Goal: Information Seeking & Learning: Find specific fact

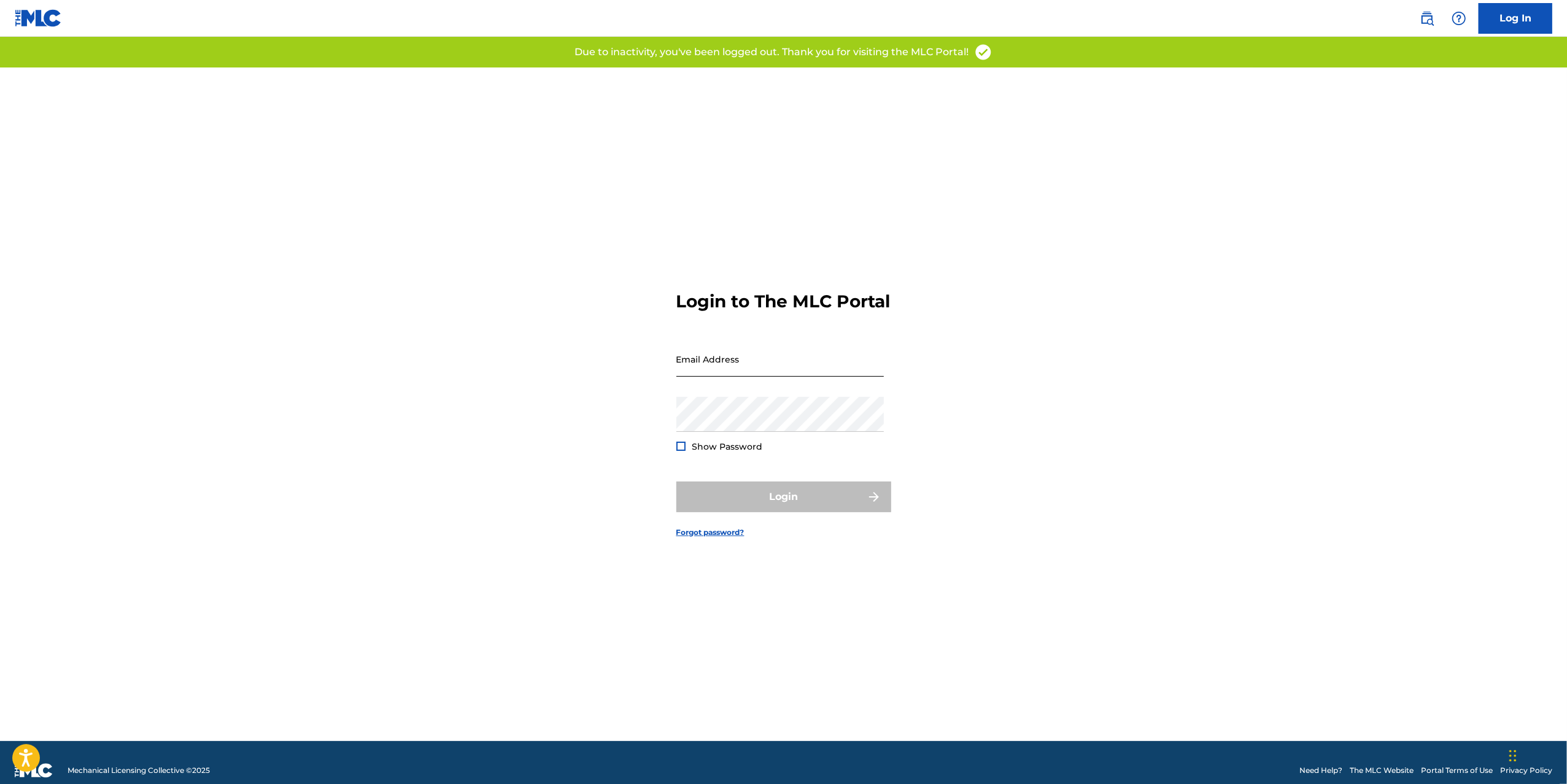
type input "[PERSON_NAME][EMAIL_ADDRESS][DOMAIN_NAME]"
click at [705, 377] on input "[PERSON_NAME][EMAIL_ADDRESS][DOMAIN_NAME]" at bounding box center [780, 359] width 207 height 35
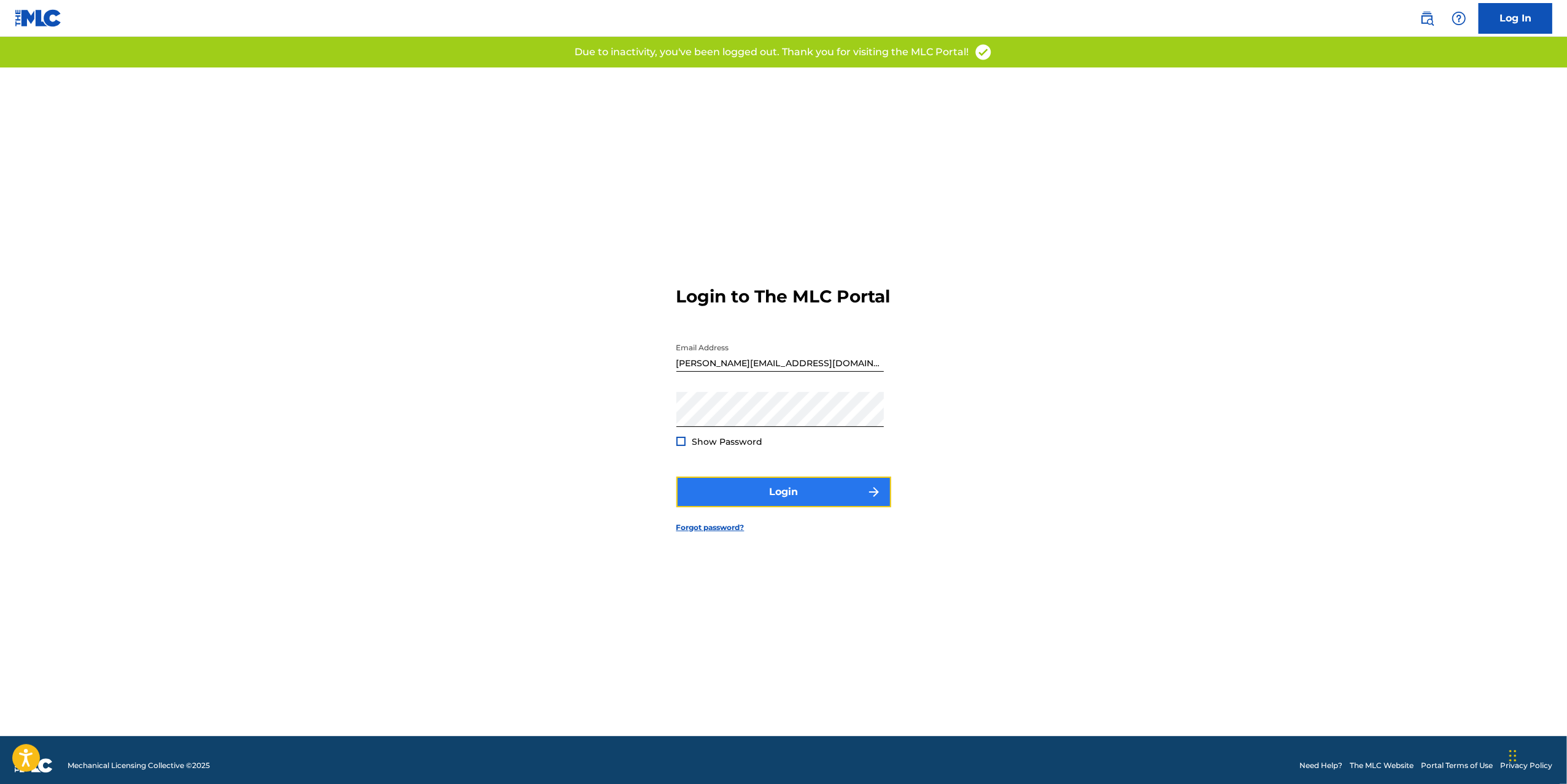
click at [702, 507] on button "Login" at bounding box center [784, 492] width 215 height 31
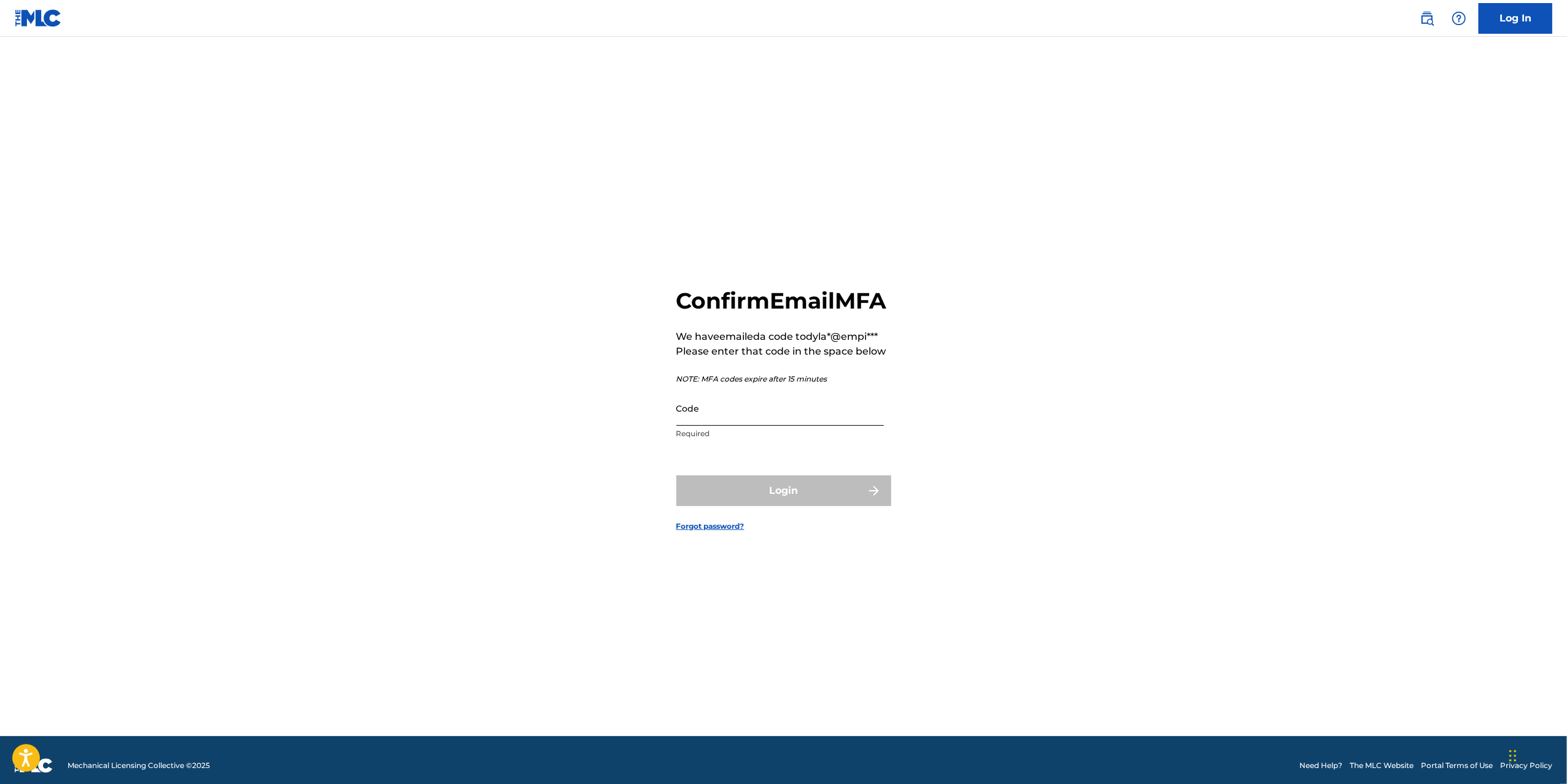
click at [724, 423] on input "Code" at bounding box center [780, 408] width 207 height 35
paste input "505538"
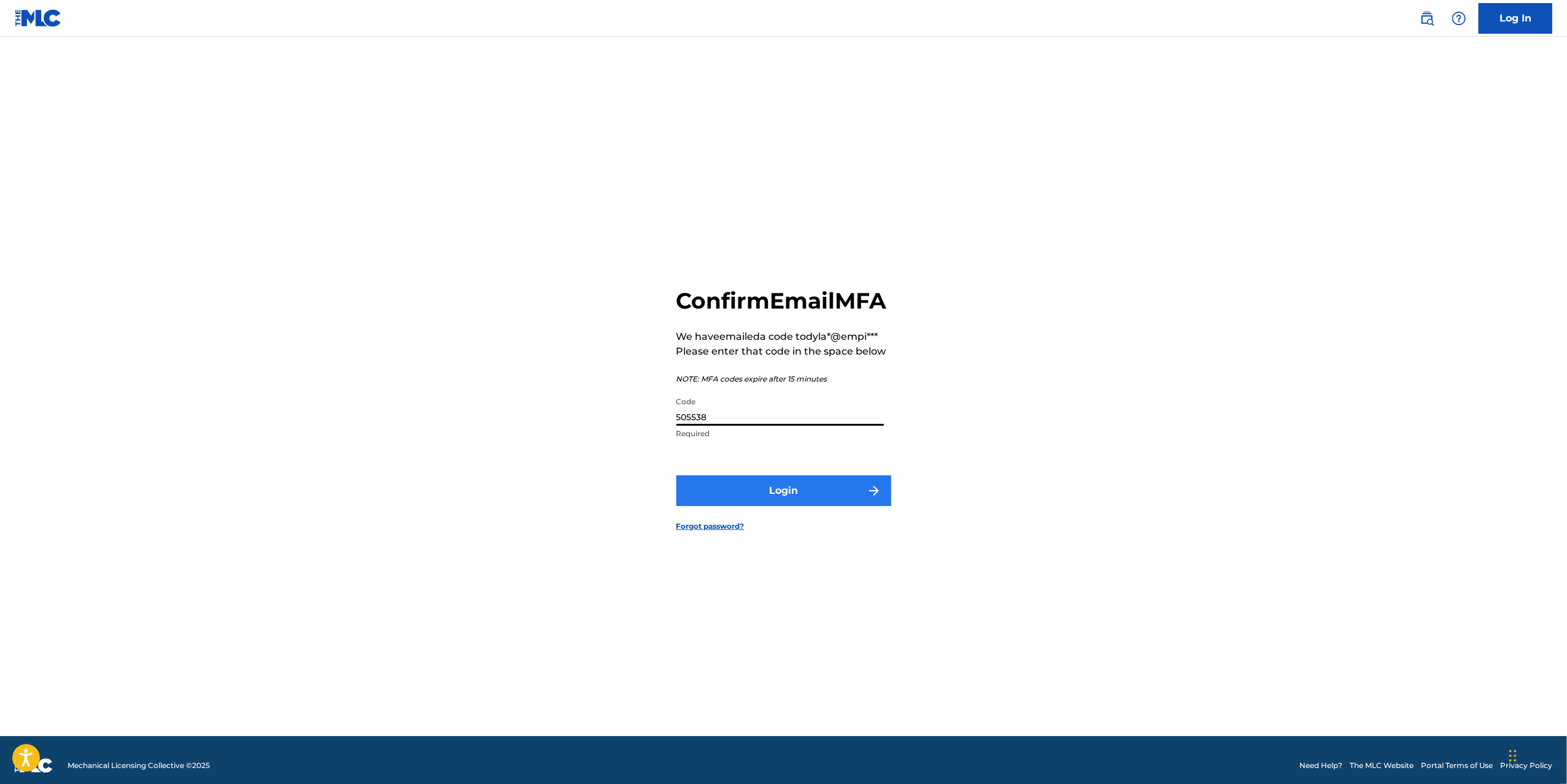
type input "505538"
click at [730, 504] on button "Login" at bounding box center [784, 491] width 215 height 31
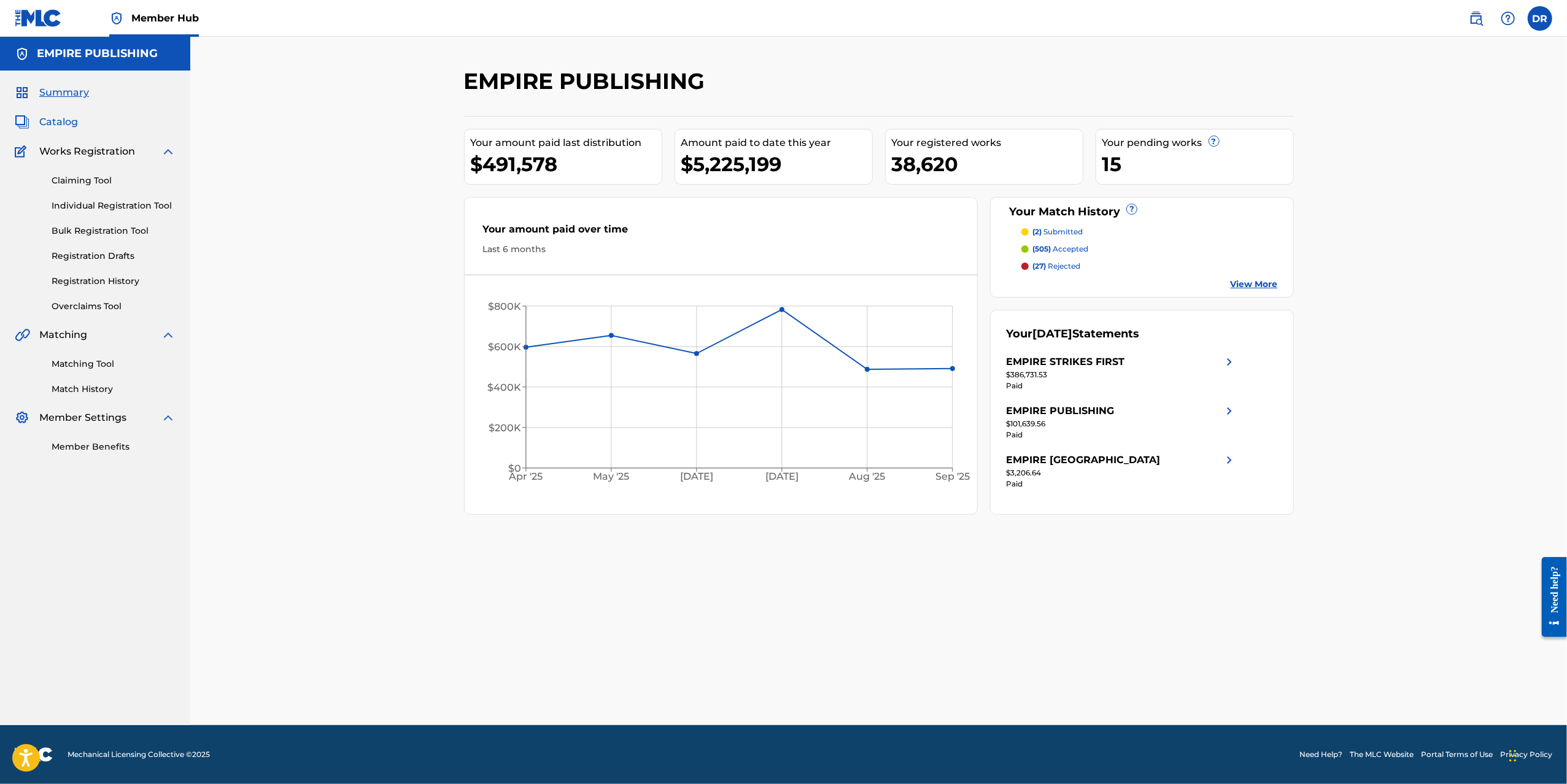
click at [59, 117] on span "Catalog" at bounding box center [58, 122] width 39 height 15
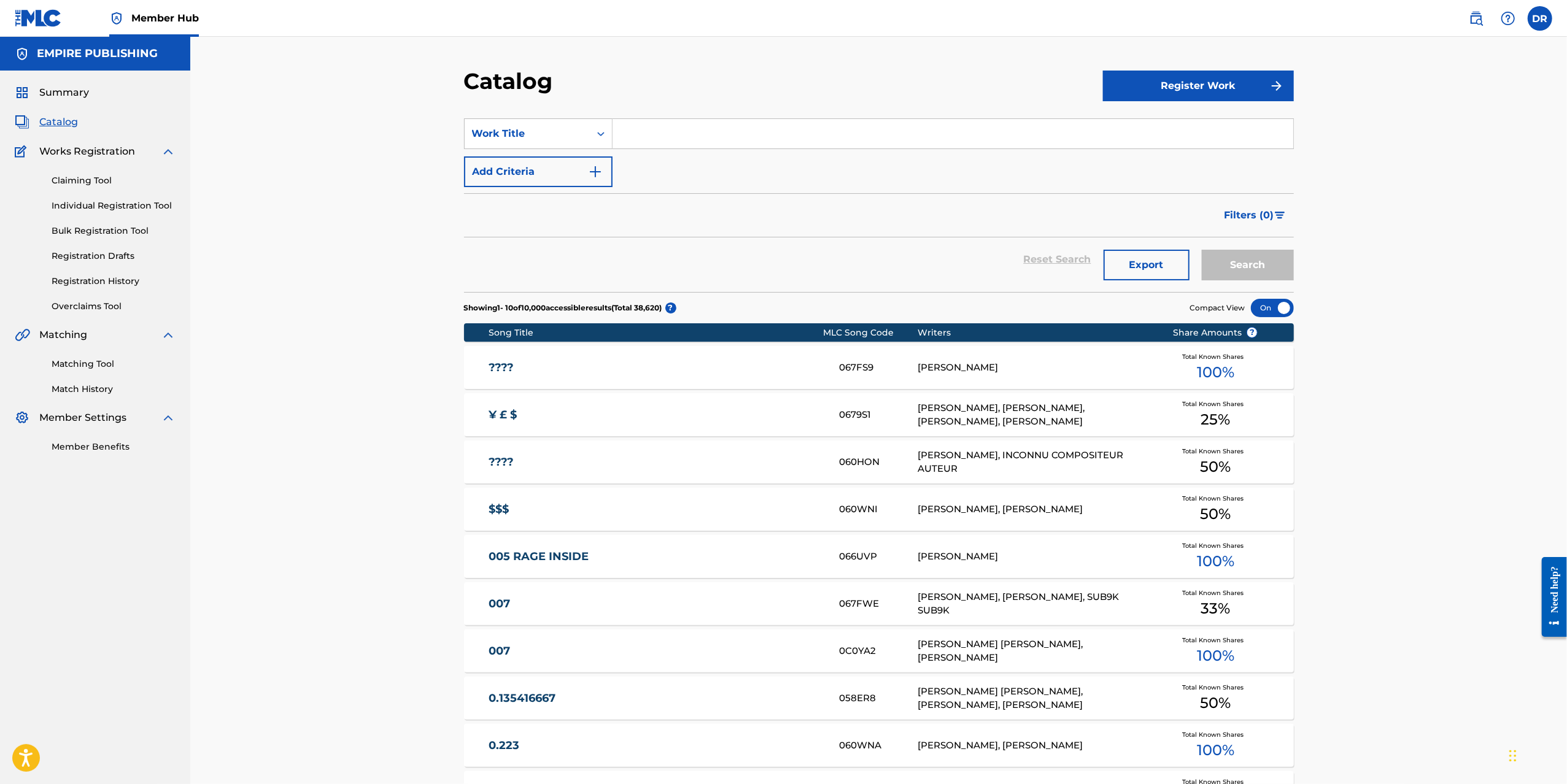
click at [778, 136] on input "Search Form" at bounding box center [953, 134] width 681 height 29
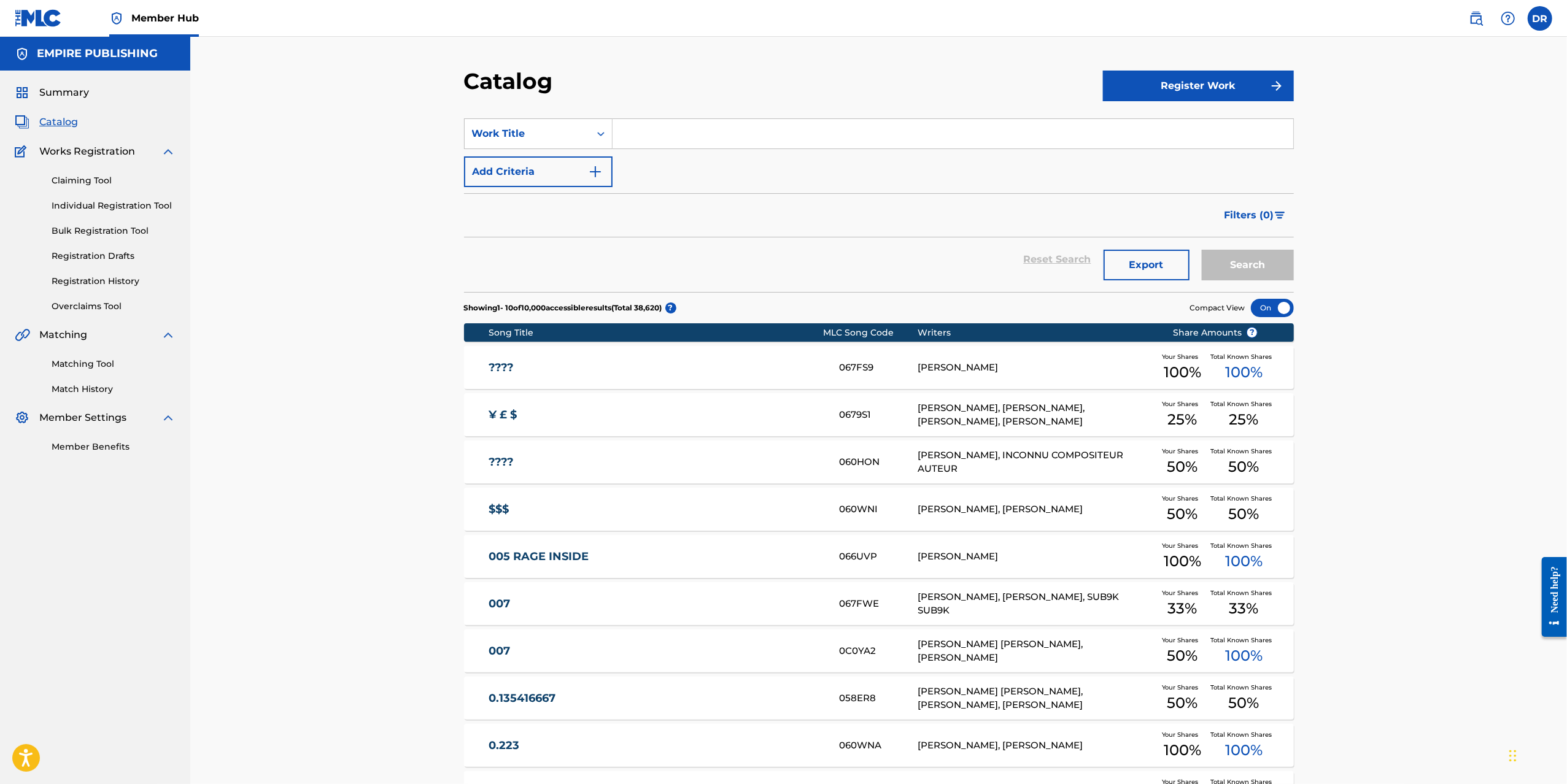
paste input "OUT THE WAY"
drag, startPoint x: 655, startPoint y: 166, endPoint x: 669, endPoint y: 168, distance: 14.1
click at [655, 166] on strong "the" at bounding box center [651, 161] width 17 height 11
type input "out the way"
click at [1252, 265] on button "Search" at bounding box center [1248, 265] width 92 height 31
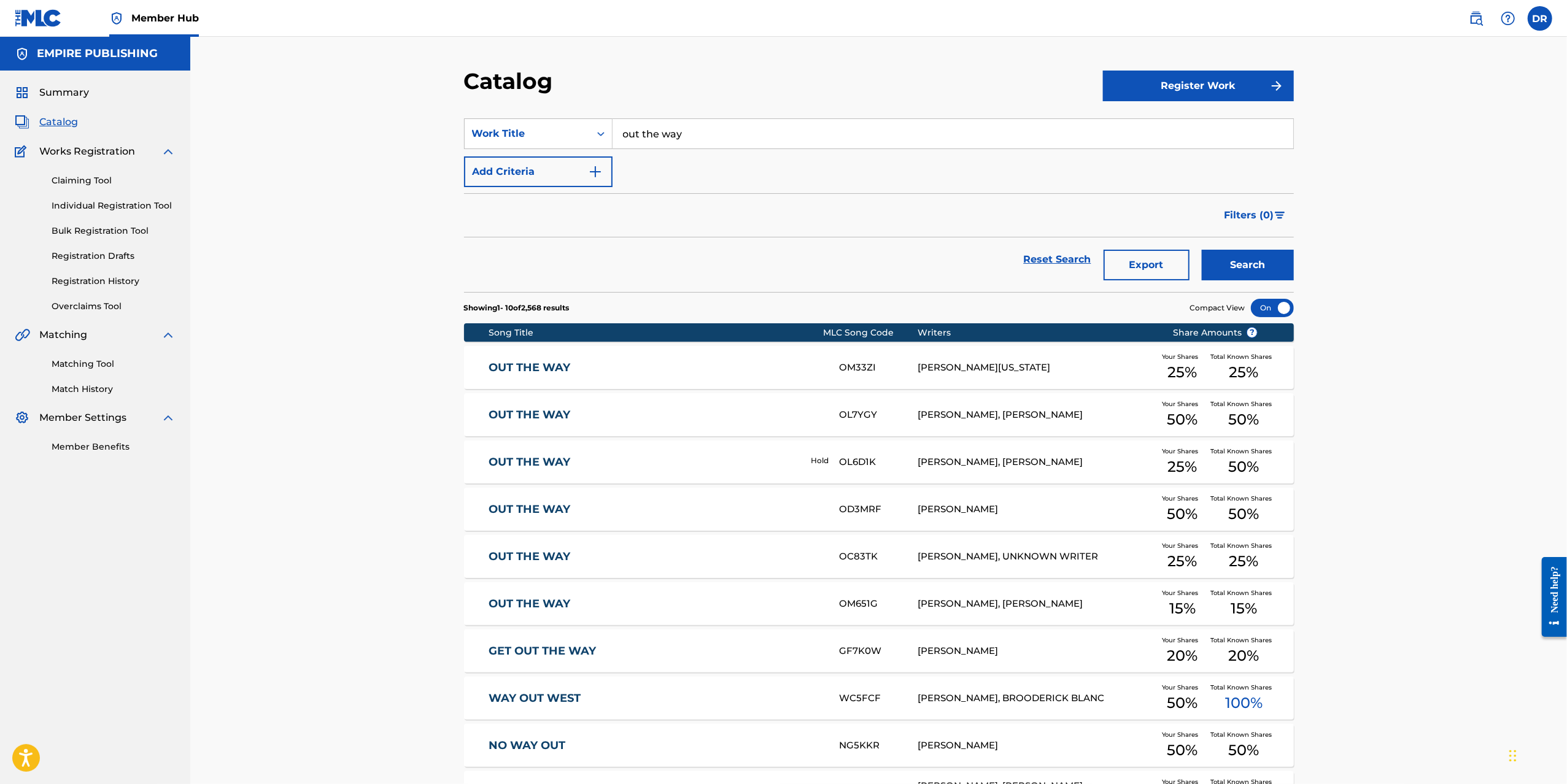
scroll to position [9, 0]
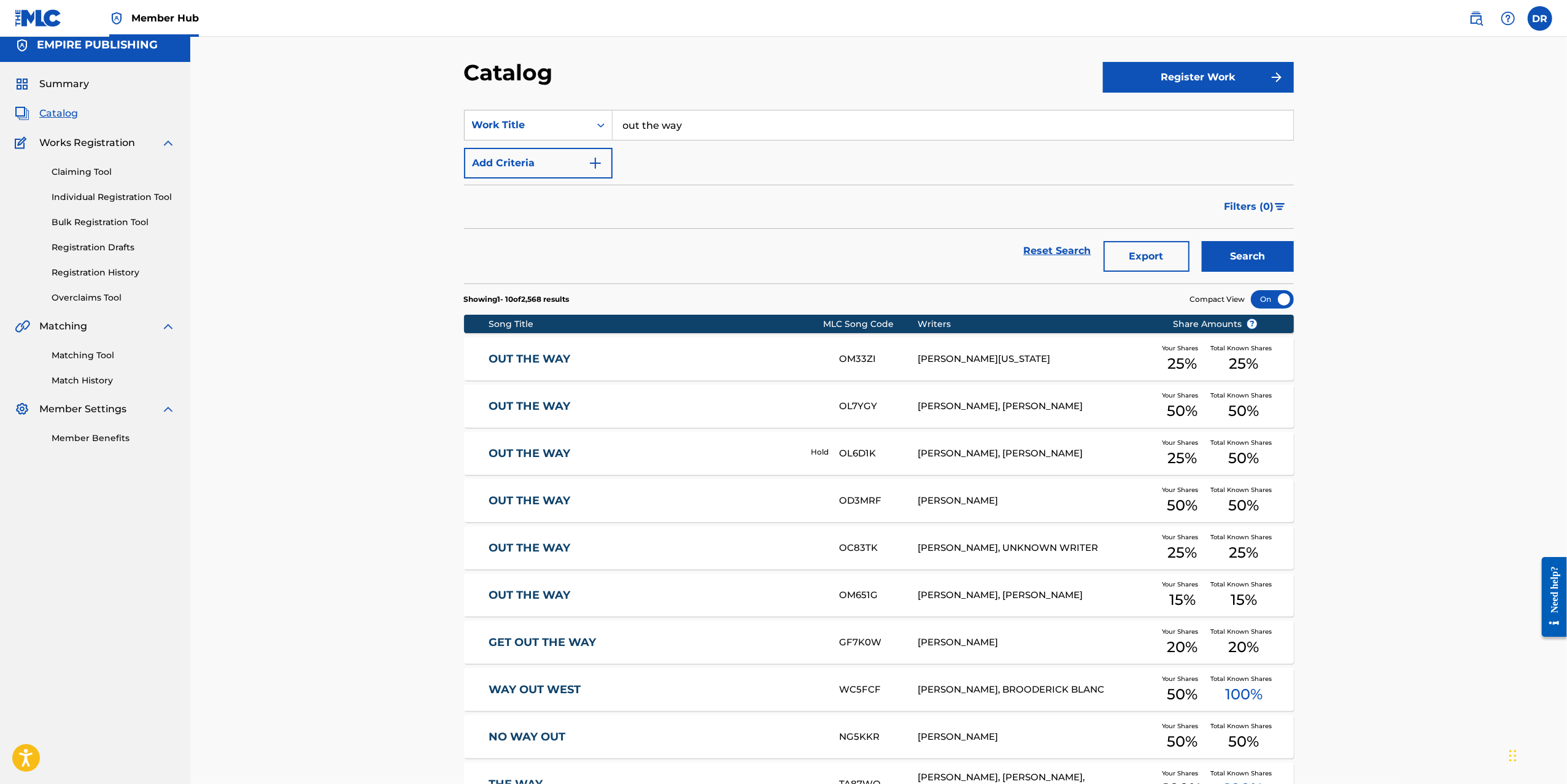
click at [527, 452] on link "OUT THE WAY" at bounding box center [641, 453] width 305 height 14
click at [117, 267] on link "Registration History" at bounding box center [113, 273] width 124 height 13
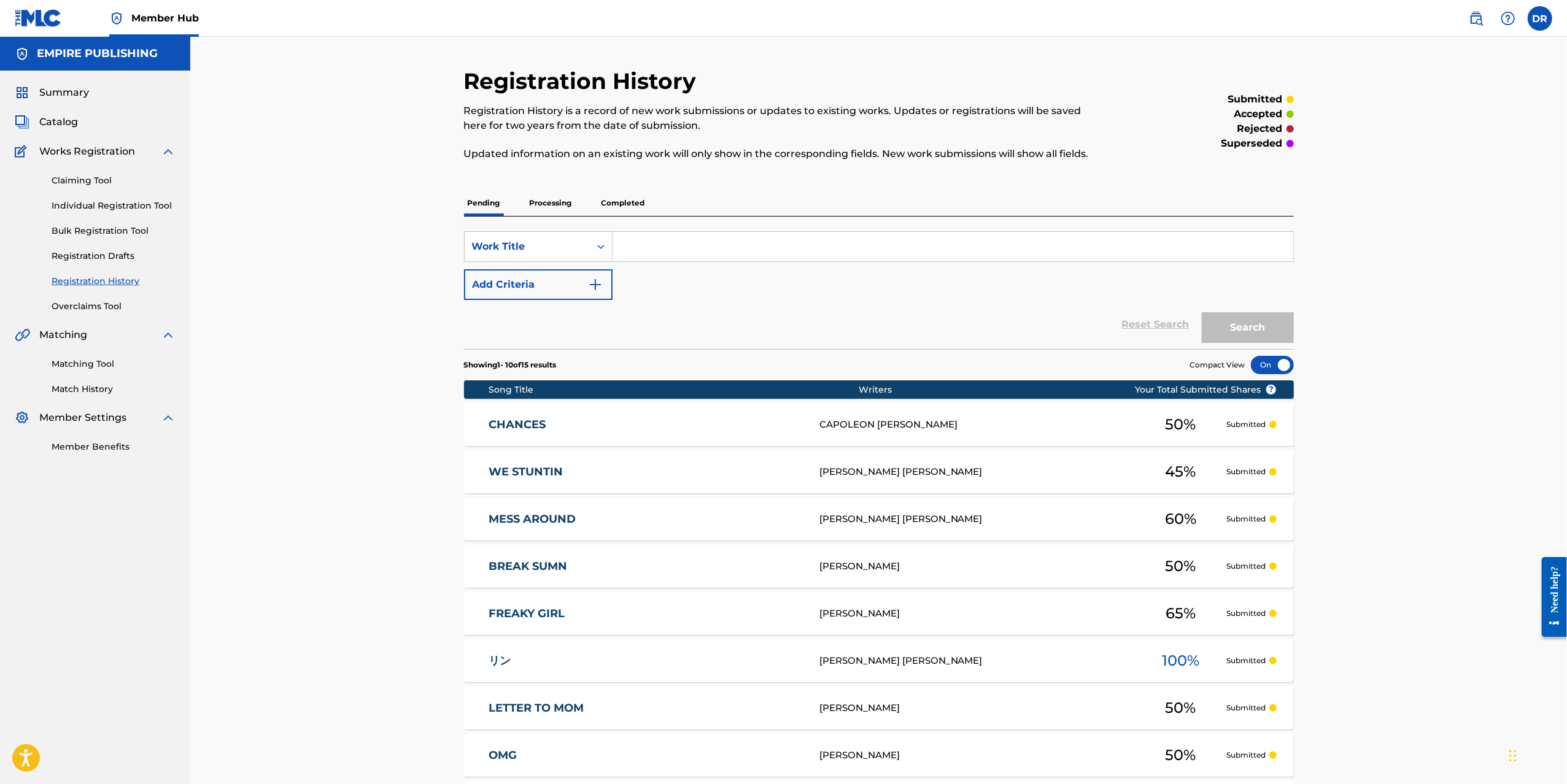
click at [715, 254] on input "Search Form" at bounding box center [953, 246] width 681 height 29
paste input "OUT THE WAY"
type input "OUT THE WAY"
click at [1249, 322] on button "Search" at bounding box center [1248, 328] width 92 height 31
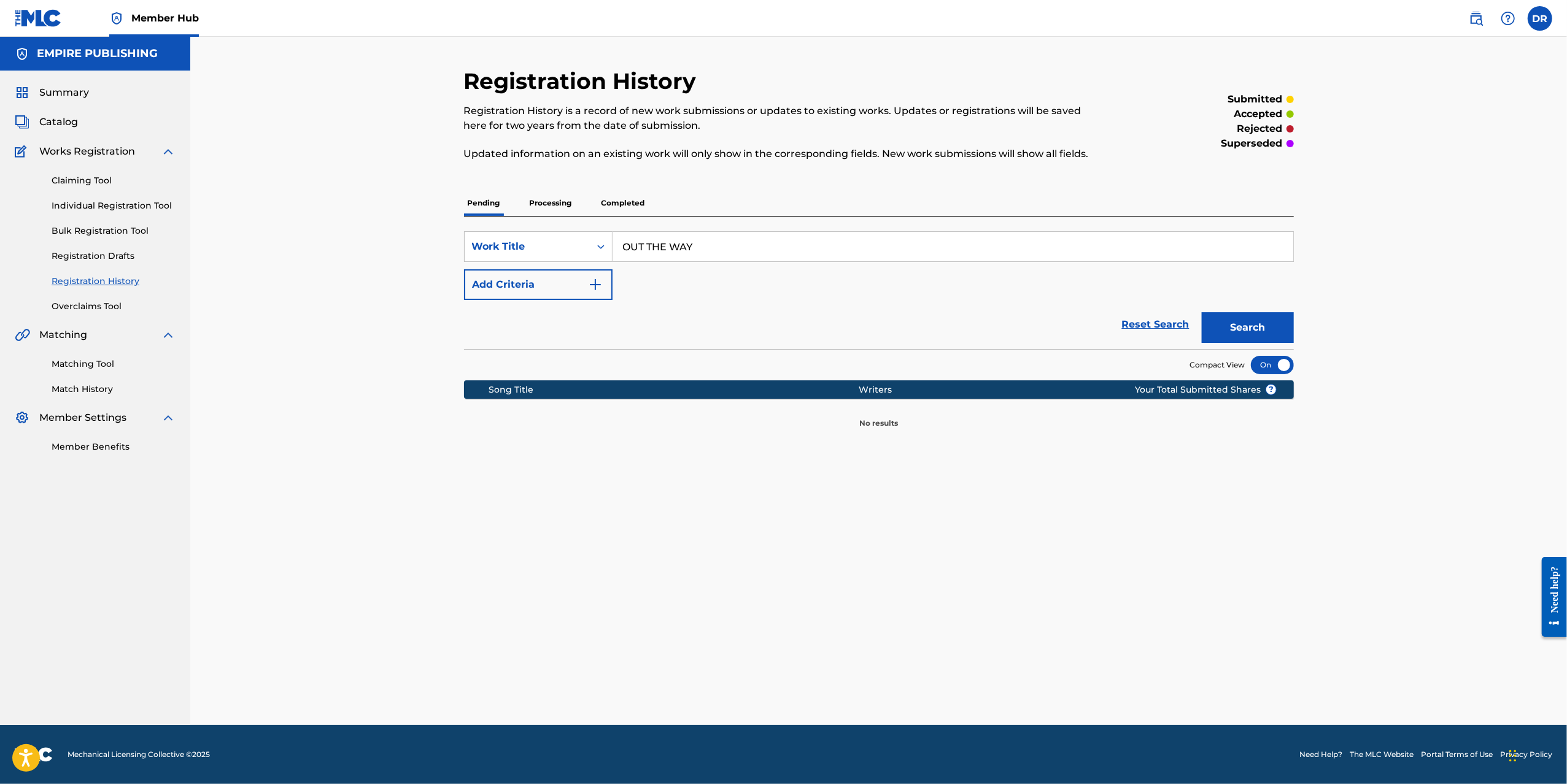
click at [549, 201] on p "Processing" at bounding box center [550, 203] width 49 height 26
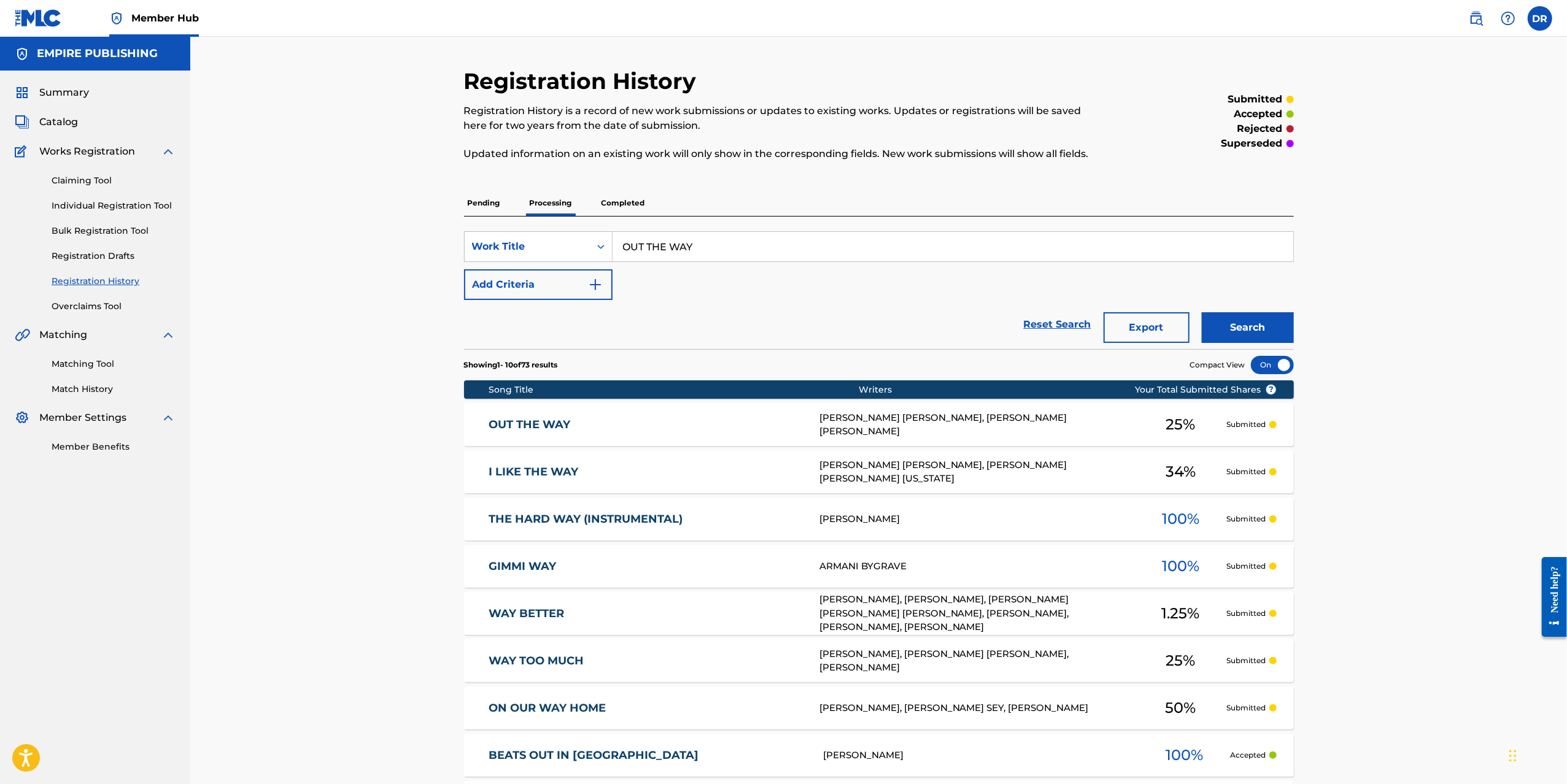
click at [626, 200] on p "Completed" at bounding box center [623, 203] width 51 height 26
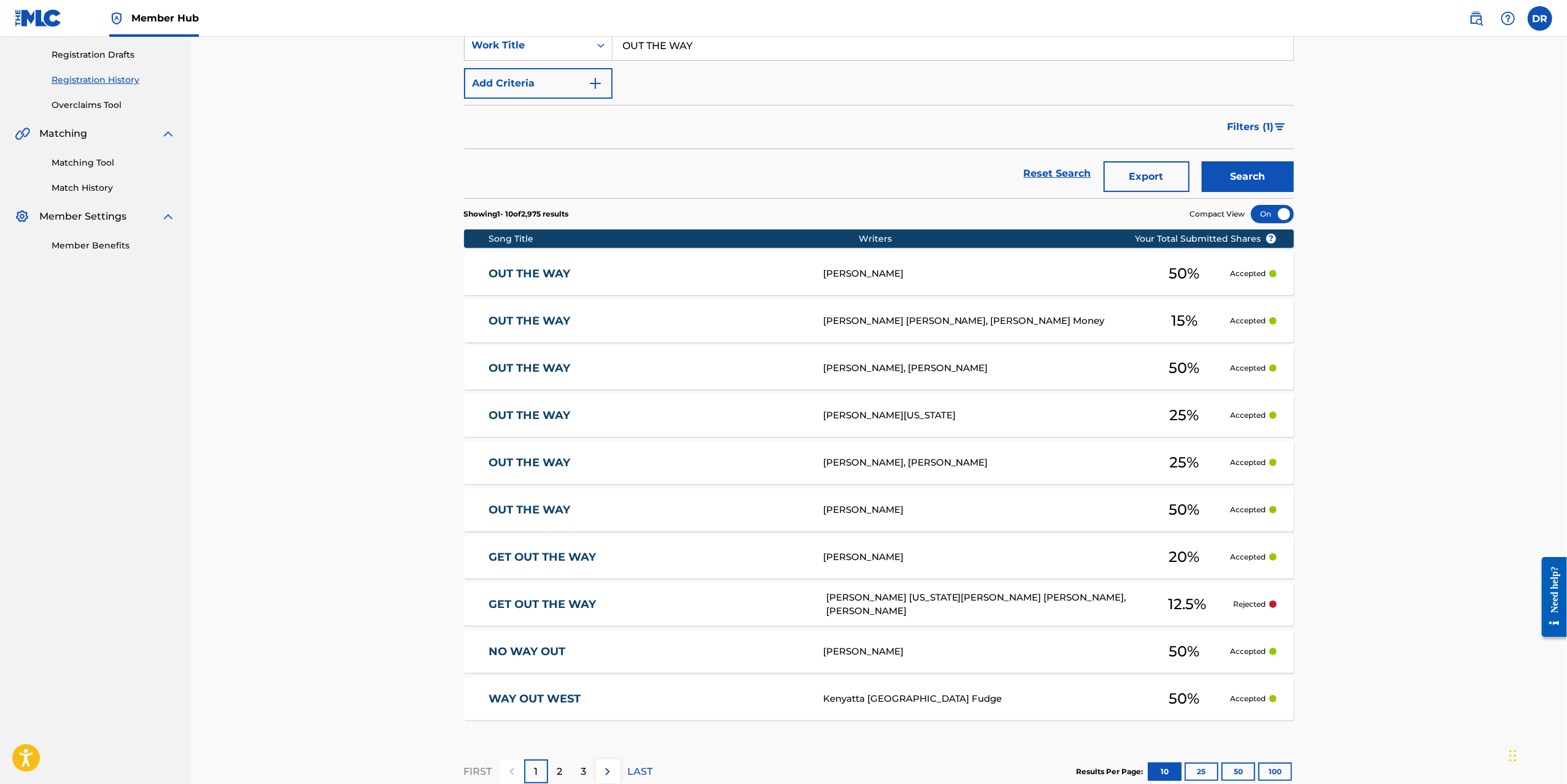
scroll to position [202, 0]
click at [549, 87] on button "Add Criteria" at bounding box center [538, 83] width 148 height 31
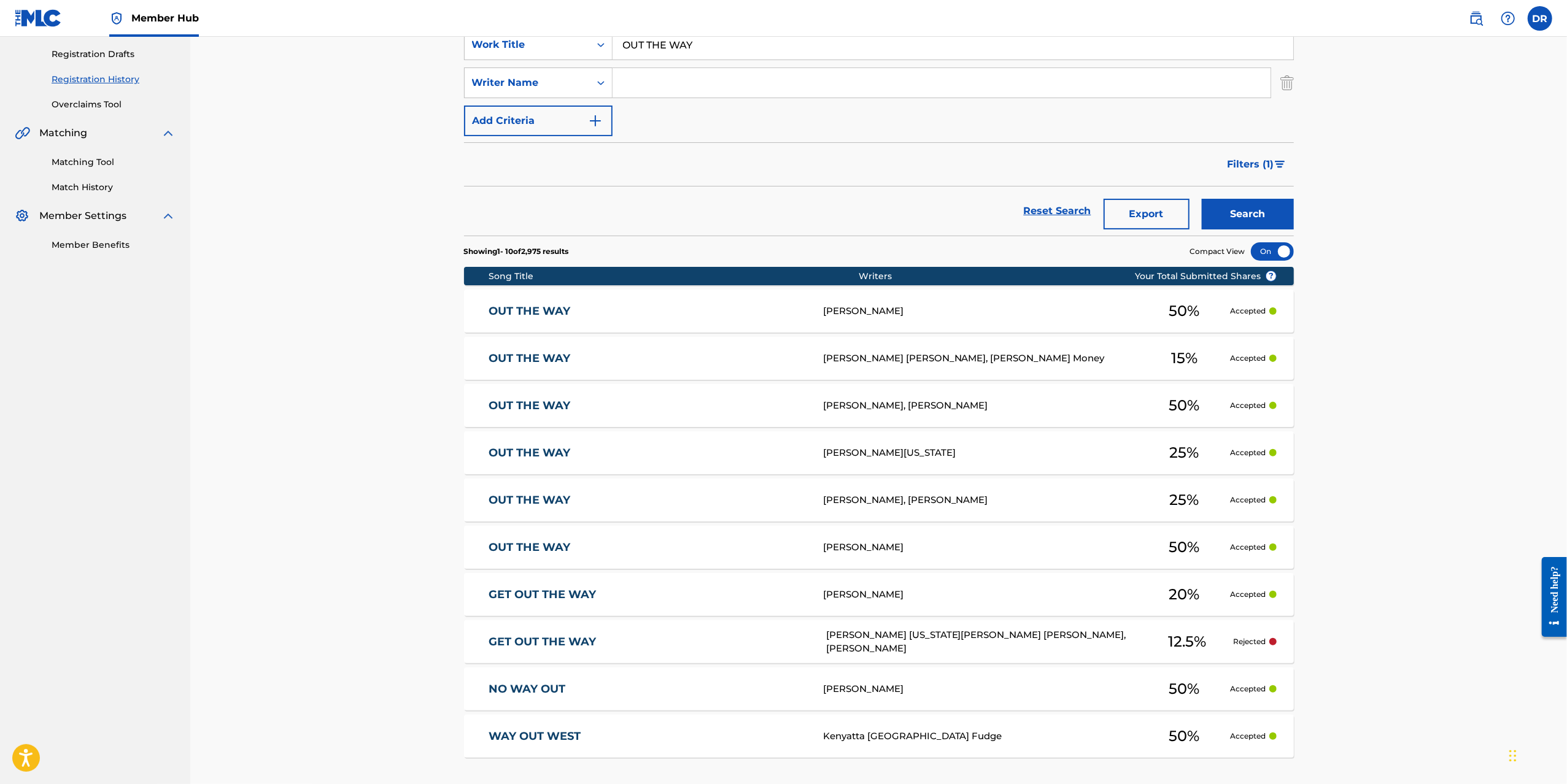
click at [694, 86] on input "Search Form" at bounding box center [941, 83] width 658 height 29
paste input "[PERSON_NAME]"
type input "[PERSON_NAME]"
click at [1250, 227] on button "Search" at bounding box center [1248, 214] width 92 height 31
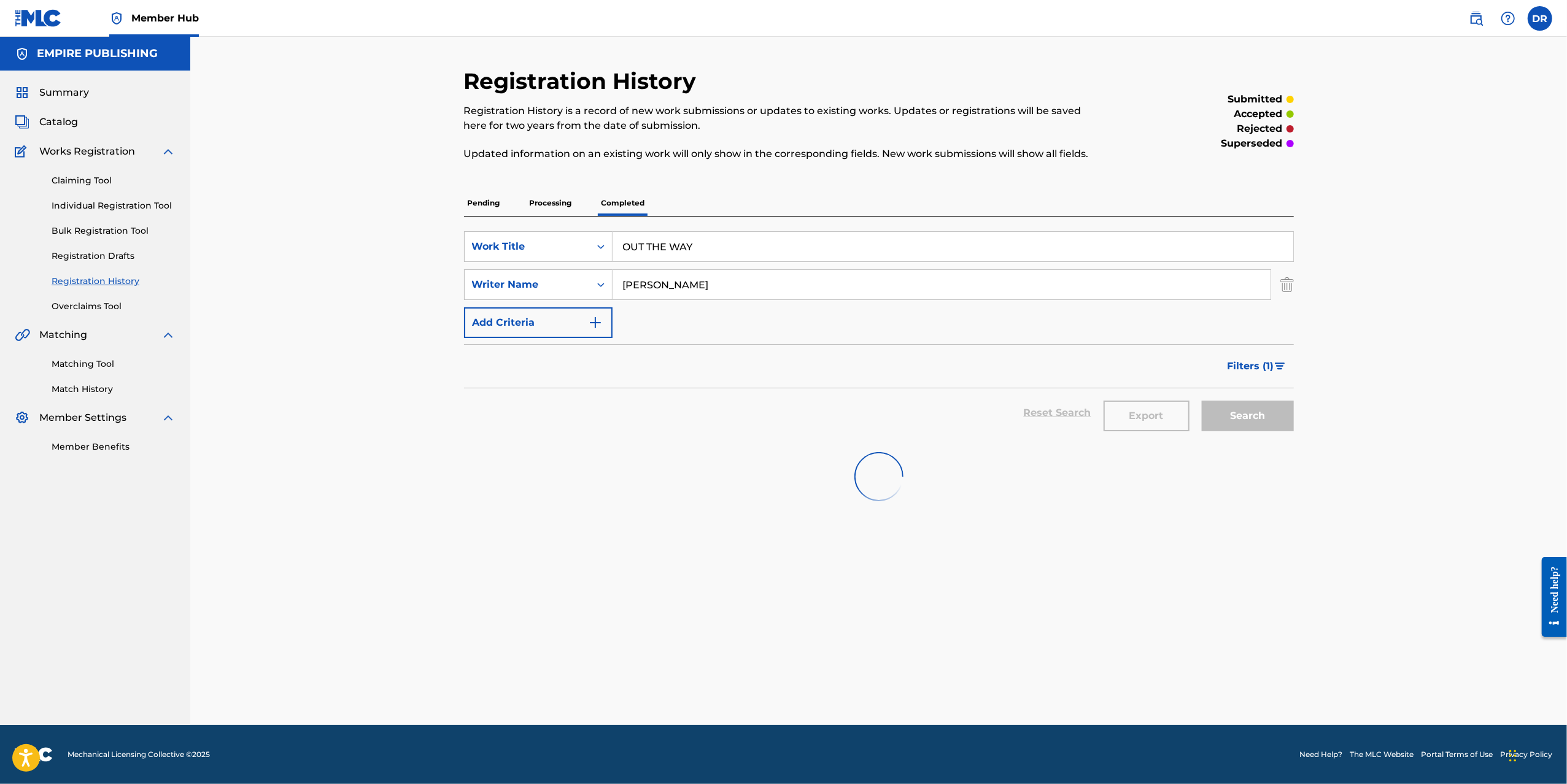
scroll to position [0, 0]
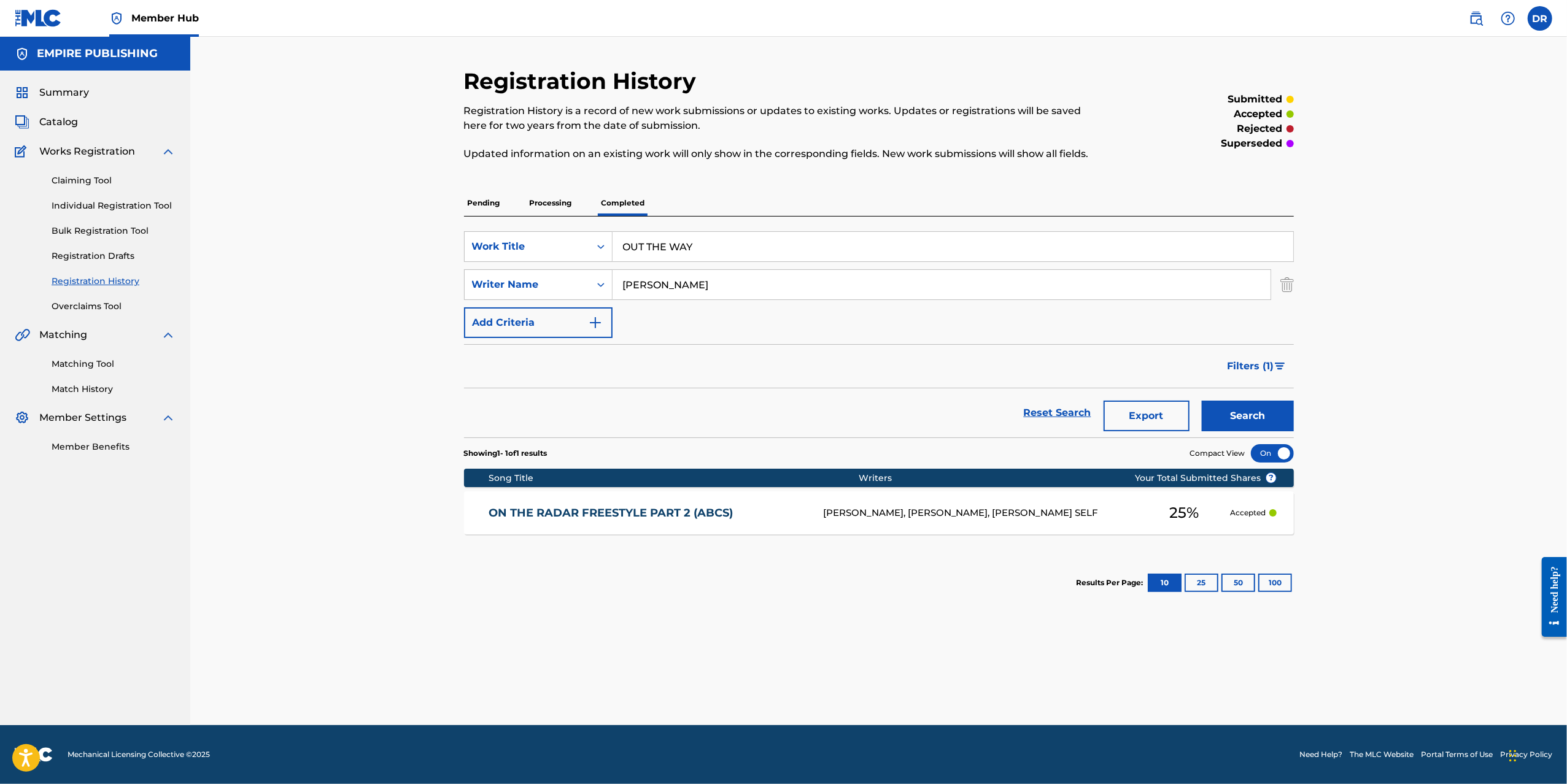
click at [554, 202] on p "Processing" at bounding box center [550, 203] width 49 height 26
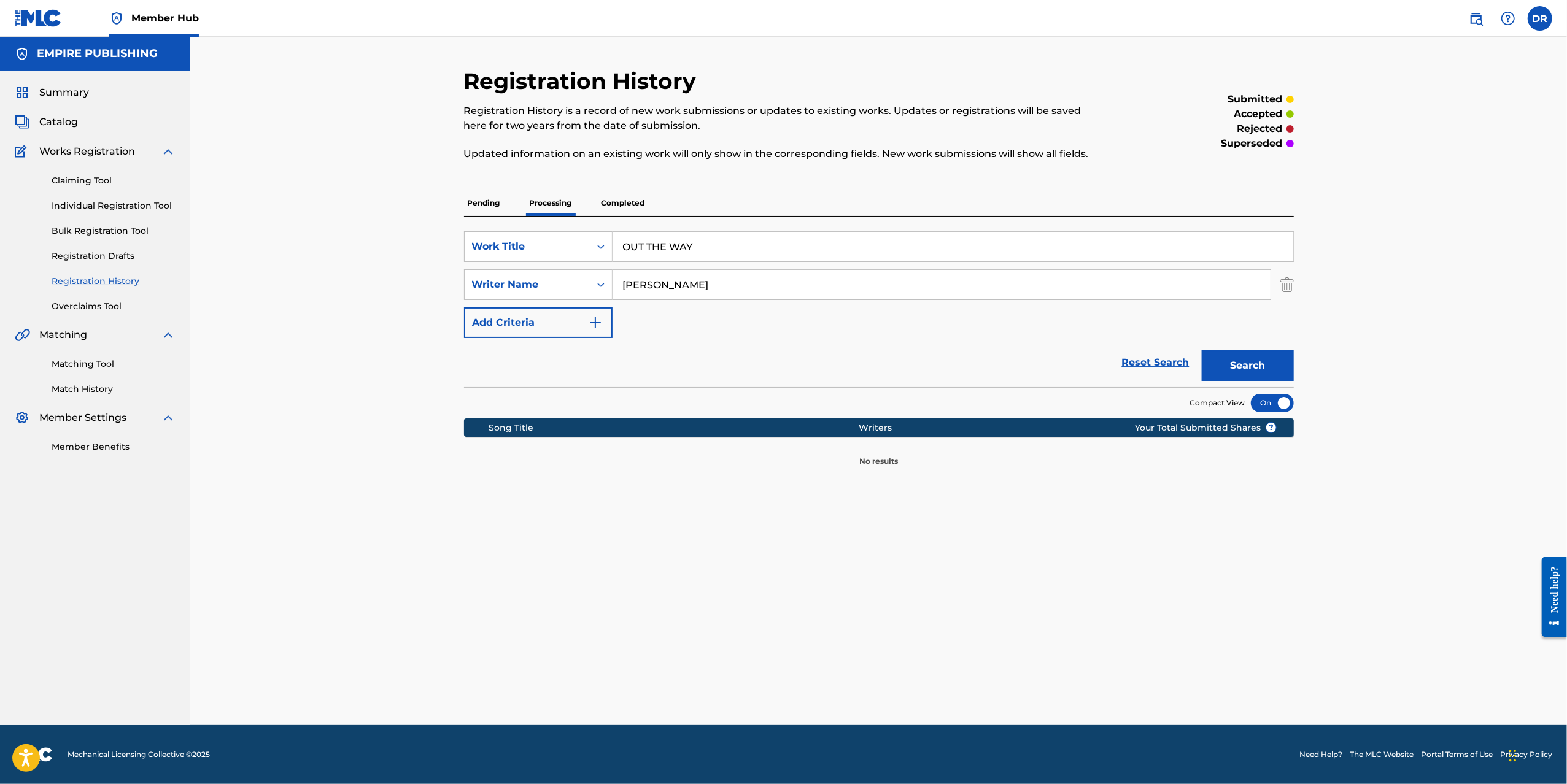
click at [482, 205] on p "Pending" at bounding box center [484, 203] width 40 height 26
click at [555, 205] on p "Processing" at bounding box center [550, 203] width 49 height 26
click at [612, 204] on p "Completed" at bounding box center [623, 203] width 51 height 26
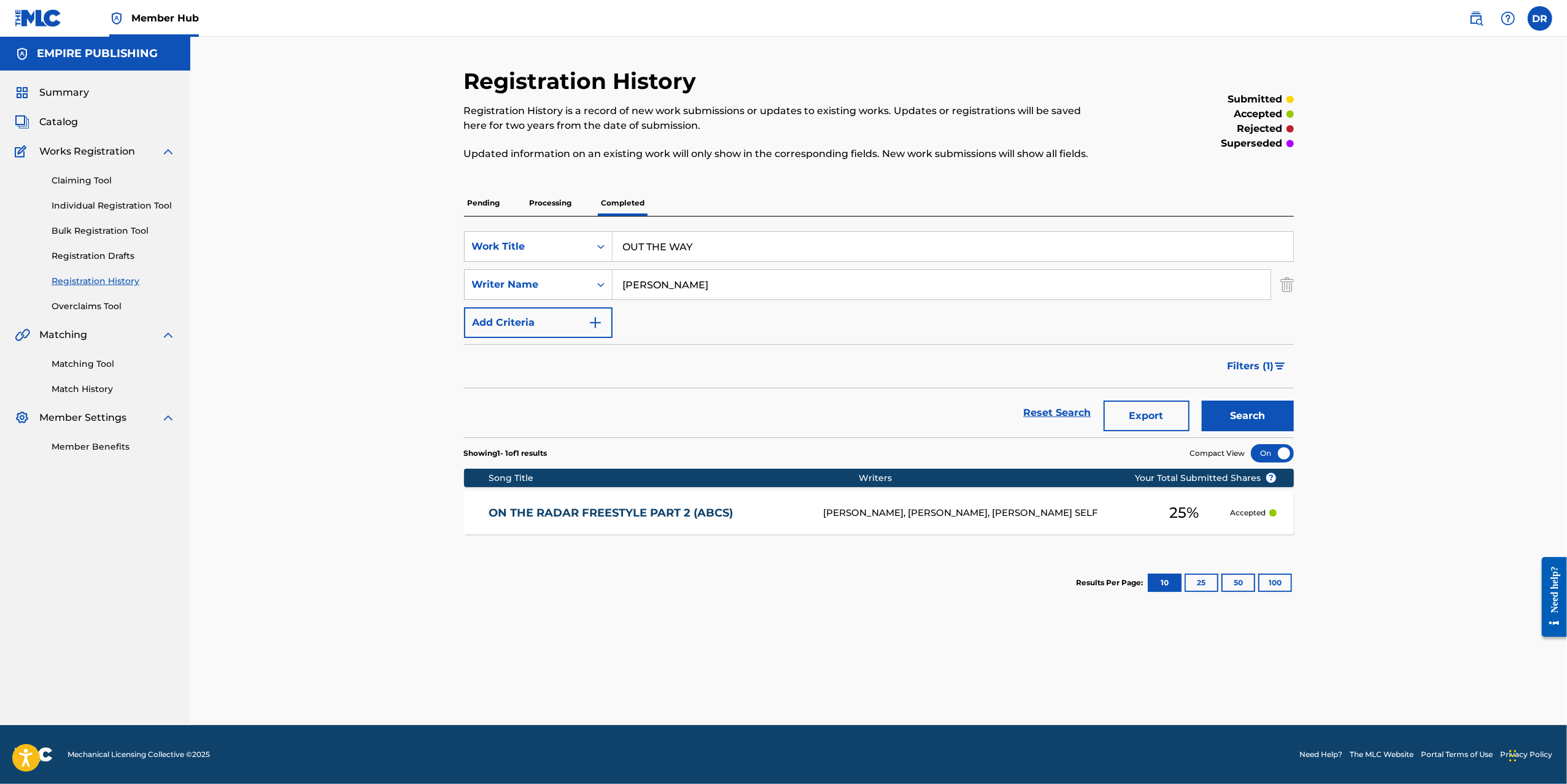
click at [546, 202] on p "Processing" at bounding box center [550, 203] width 49 height 26
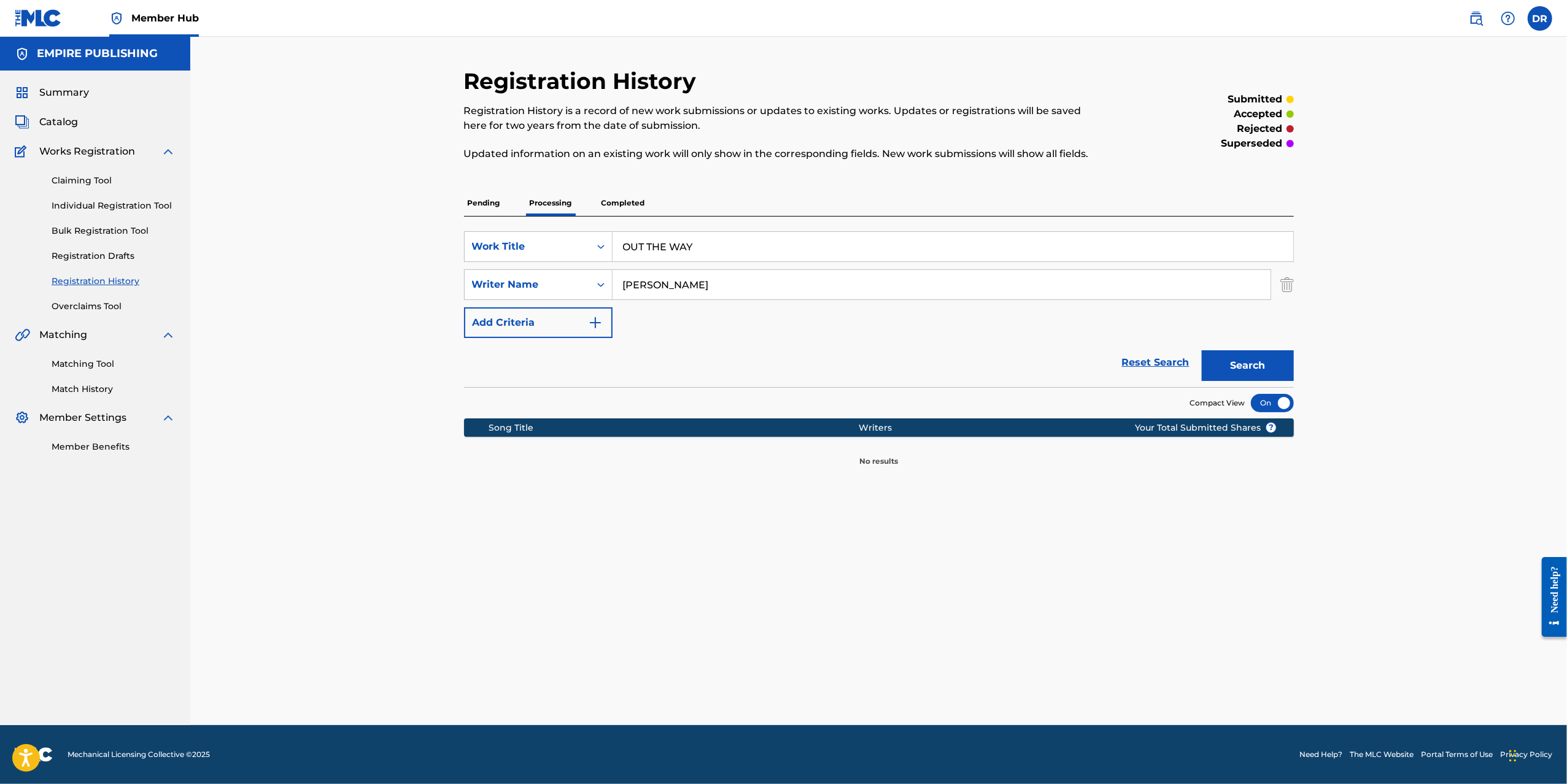
drag, startPoint x: 633, startPoint y: 201, endPoint x: 604, endPoint y: 201, distance: 29.0
click at [632, 201] on p "Completed" at bounding box center [623, 203] width 51 height 26
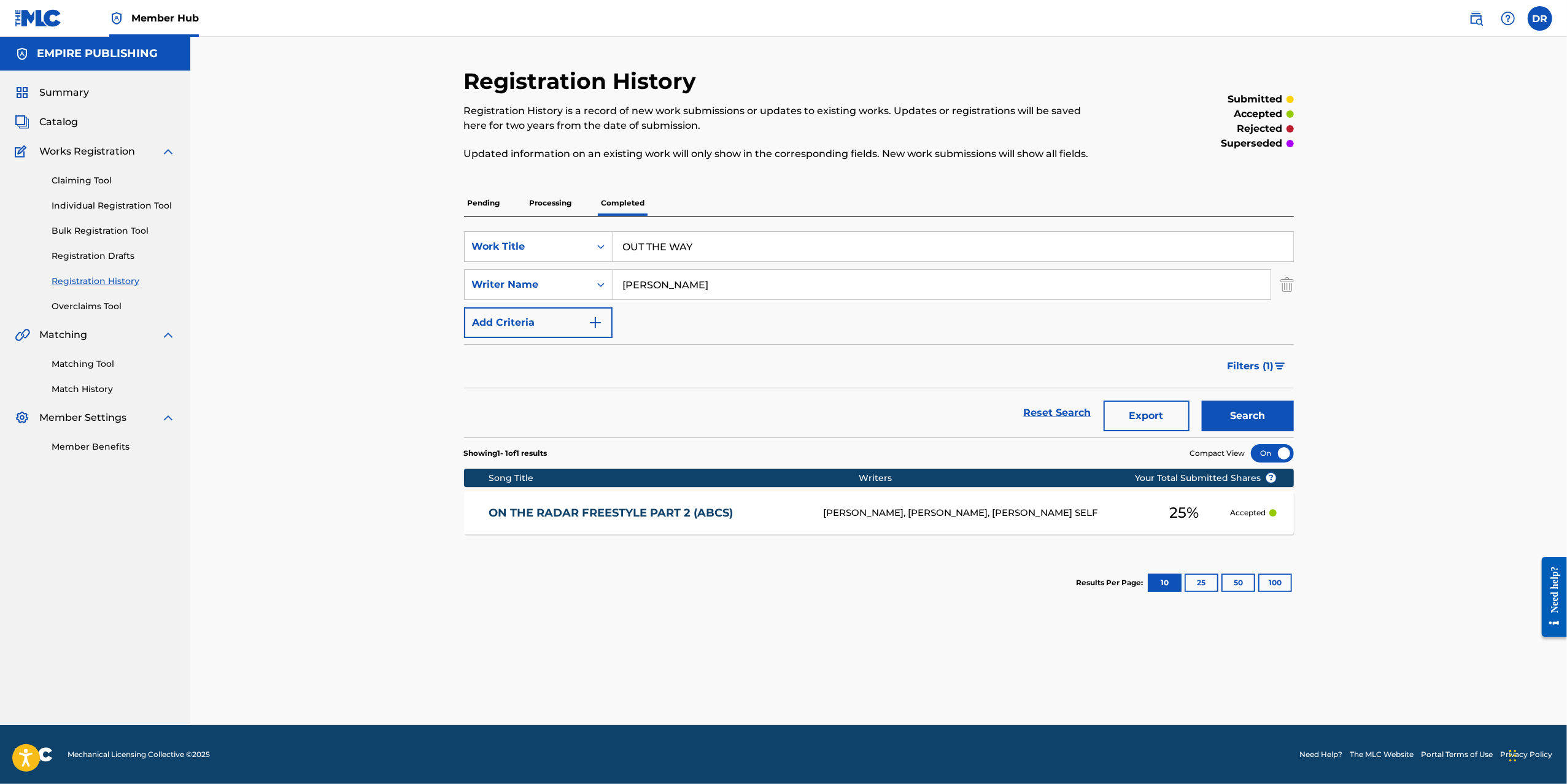
click at [558, 207] on p "Processing" at bounding box center [550, 203] width 49 height 26
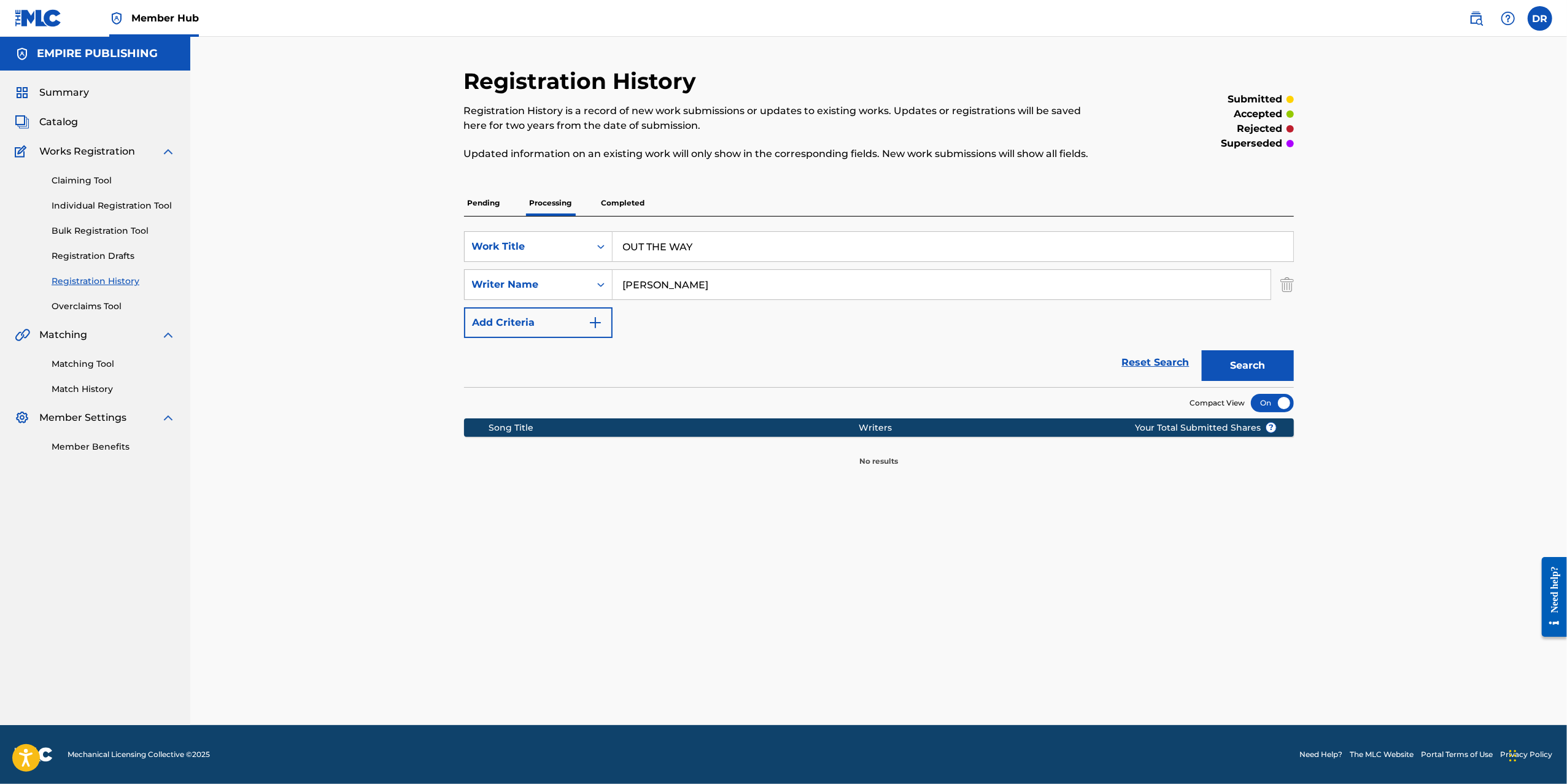
click at [655, 290] on input "[PERSON_NAME]" at bounding box center [941, 284] width 658 height 29
click at [1256, 365] on button "Search" at bounding box center [1248, 366] width 92 height 31
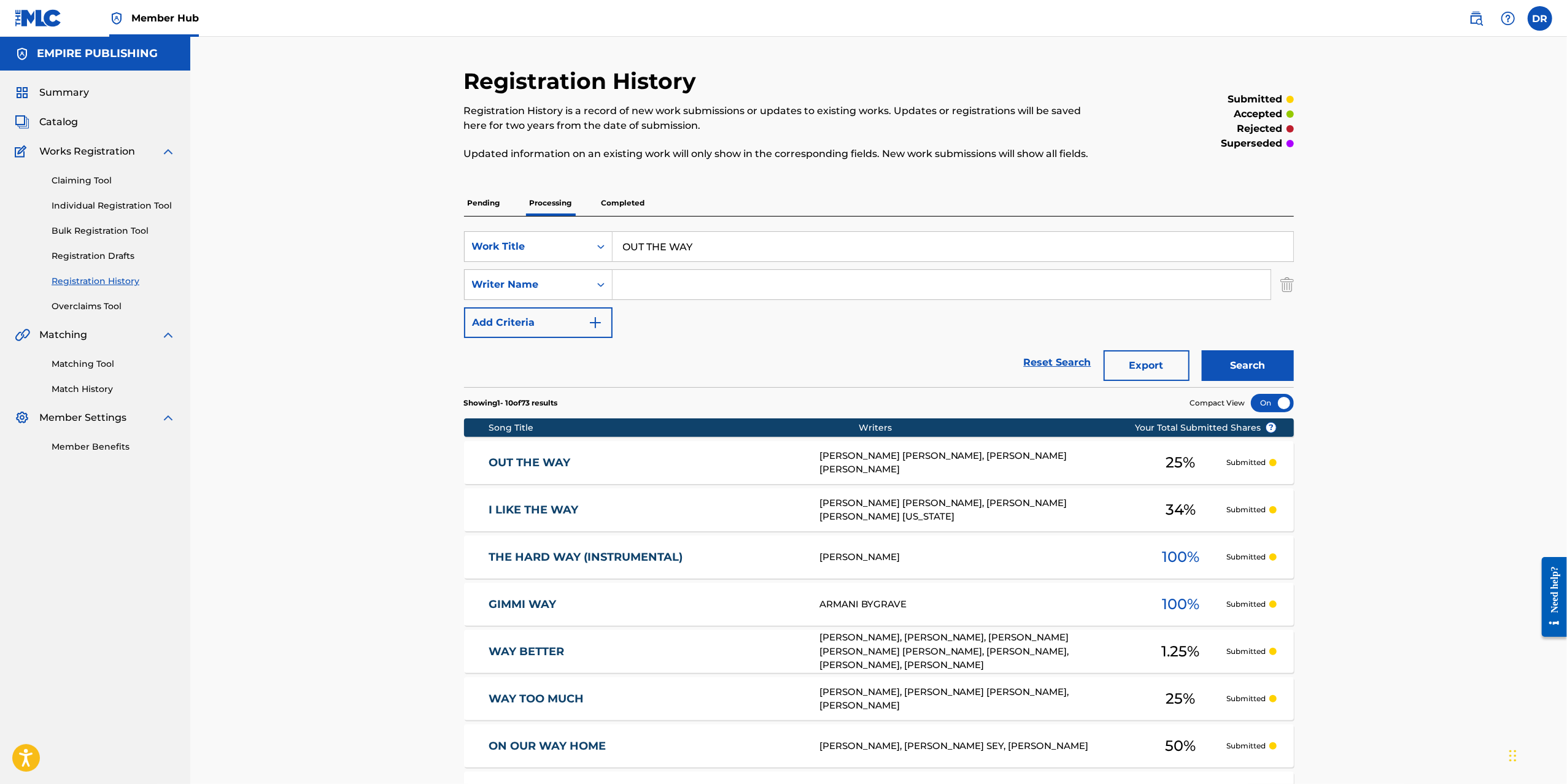
click at [621, 202] on p "Completed" at bounding box center [623, 203] width 51 height 26
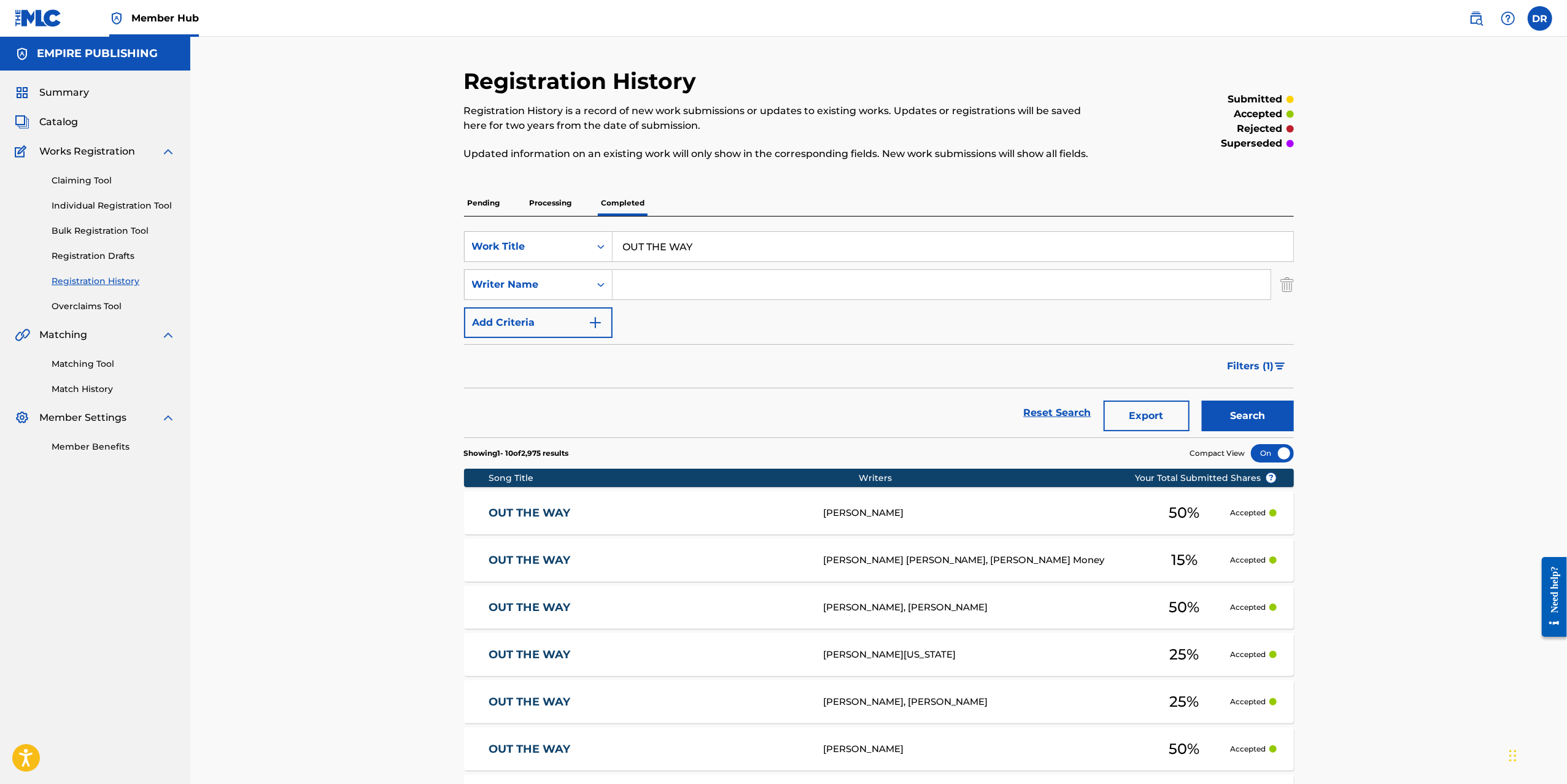
click at [548, 702] on link "OUT THE WAY" at bounding box center [647, 701] width 318 height 14
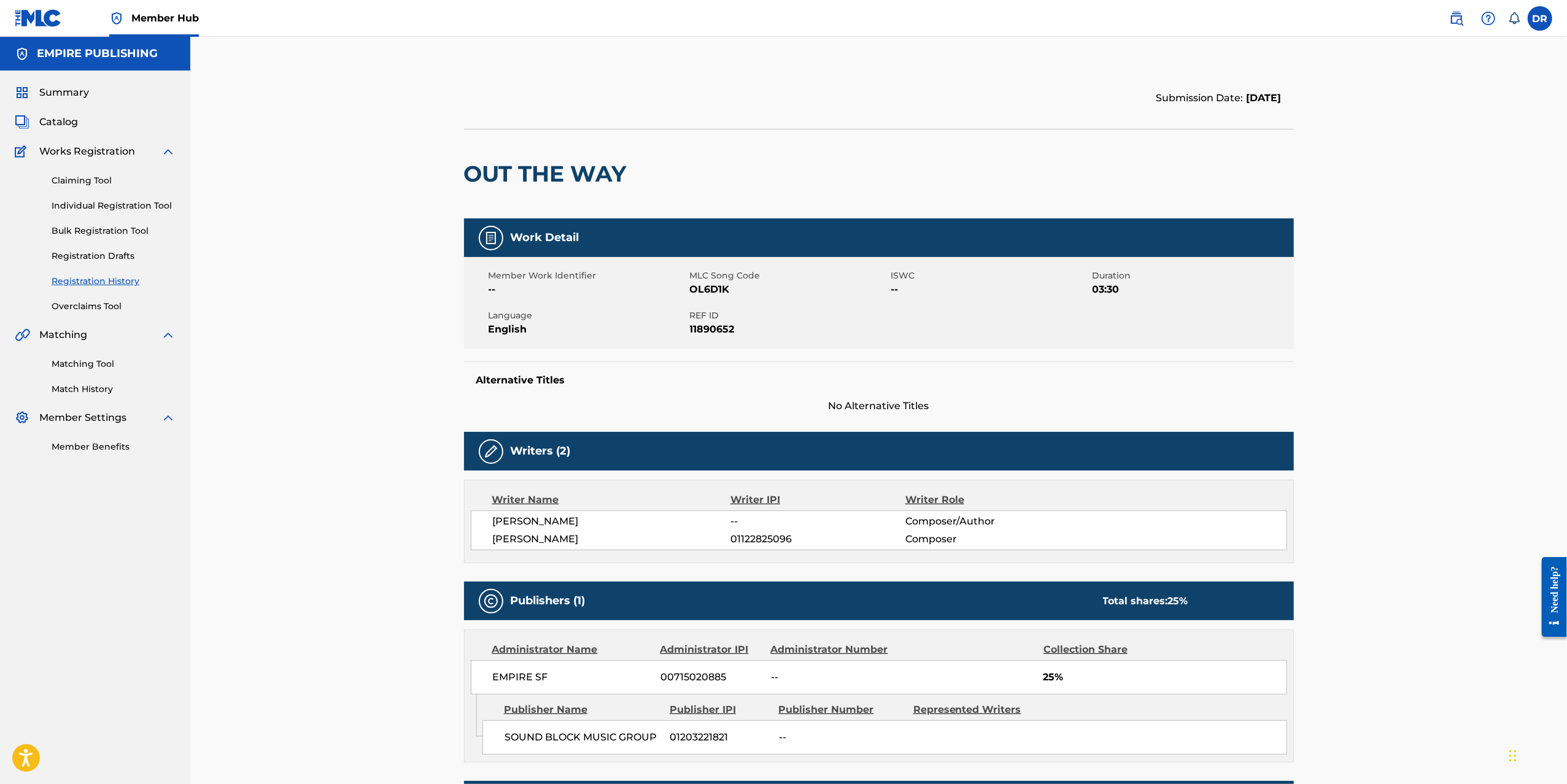
click at [1459, 16] on img at bounding box center [1457, 19] width 15 height 15
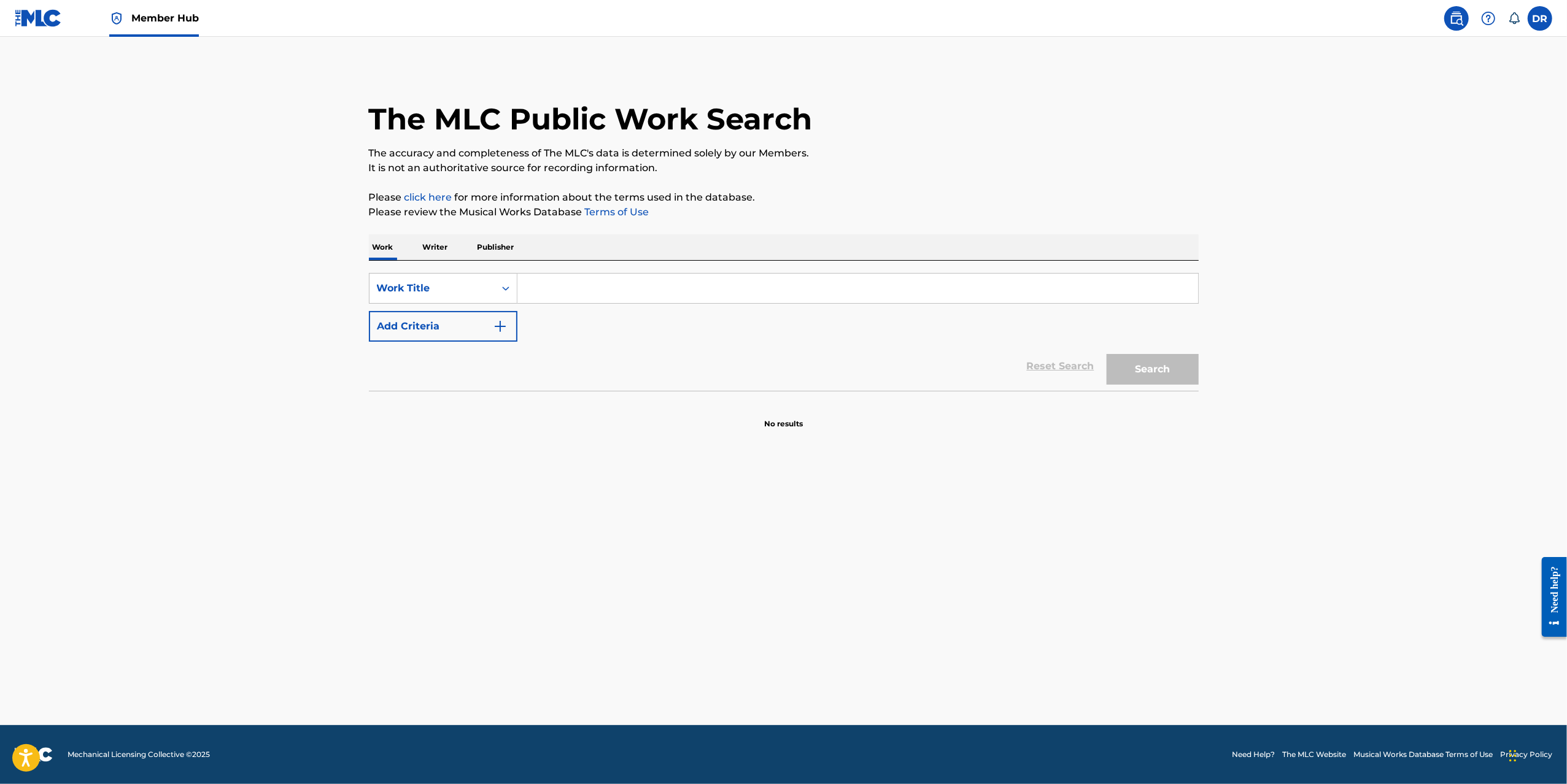
drag, startPoint x: 575, startPoint y: 270, endPoint x: 561, endPoint y: 288, distance: 22.8
click at [575, 270] on div "SearchWithCriteria392c2996-2270-429f-98ac-d41e817f6814 Work Title Add Criteria …" at bounding box center [784, 326] width 830 height 130
click at [563, 288] on input "Search Form" at bounding box center [858, 288] width 681 height 29
paste input "ngihlukile"
type input "ngihlukile"
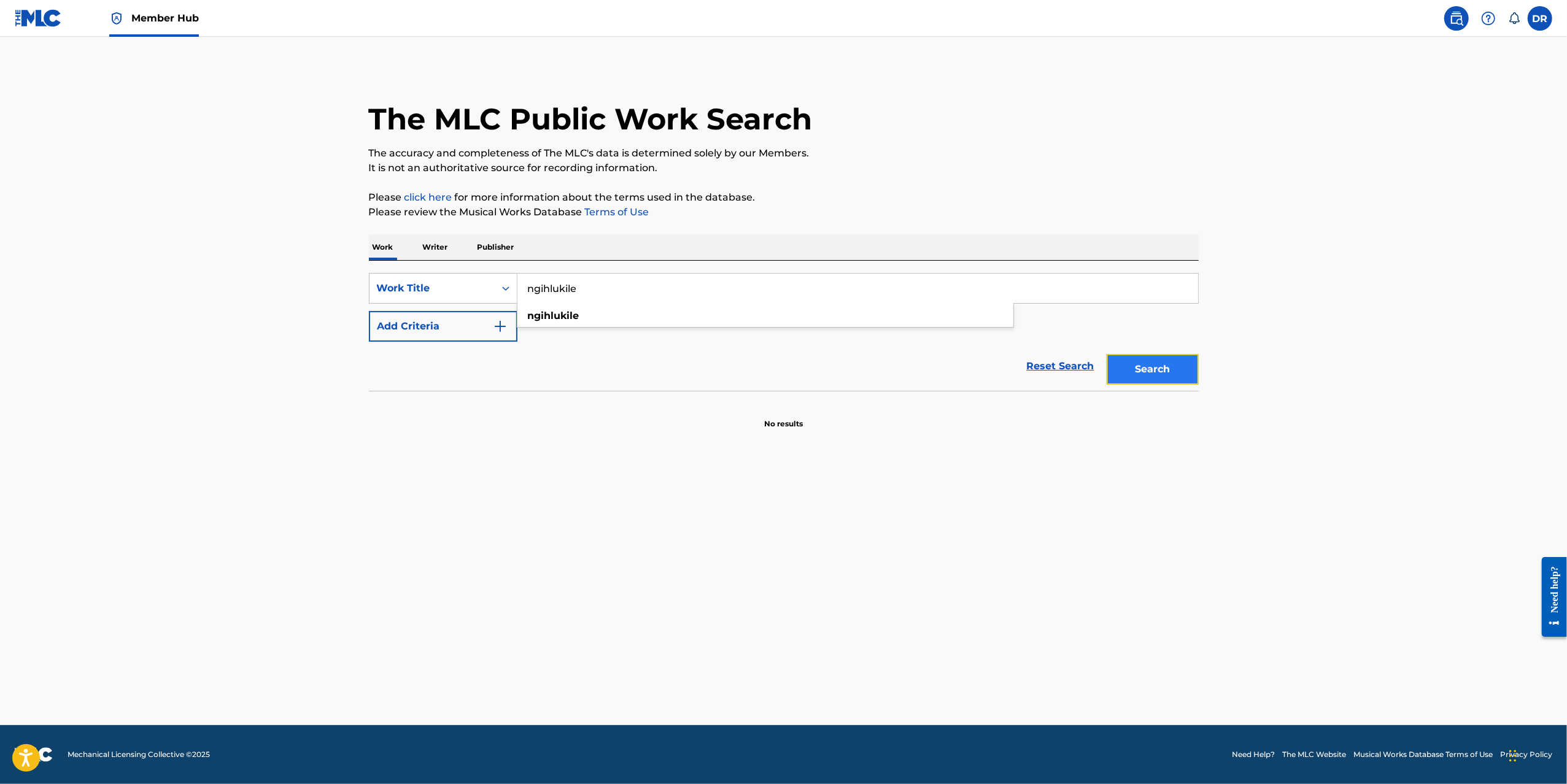
click at [1146, 369] on button "Search" at bounding box center [1153, 369] width 92 height 31
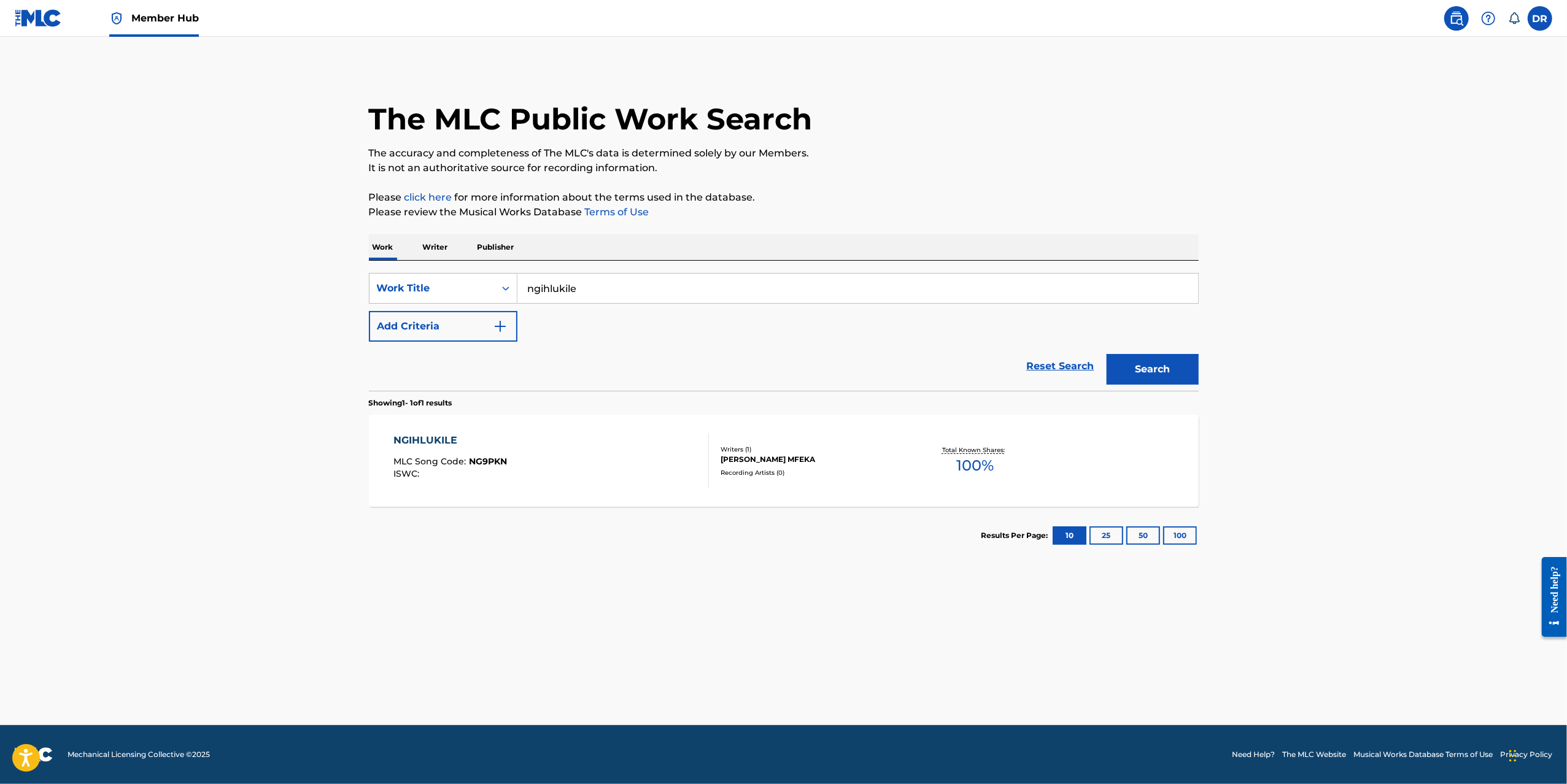
click at [438, 437] on div "NGIHLUKILE" at bounding box center [450, 441] width 113 height 15
click at [428, 249] on p "Writer" at bounding box center [435, 247] width 32 height 26
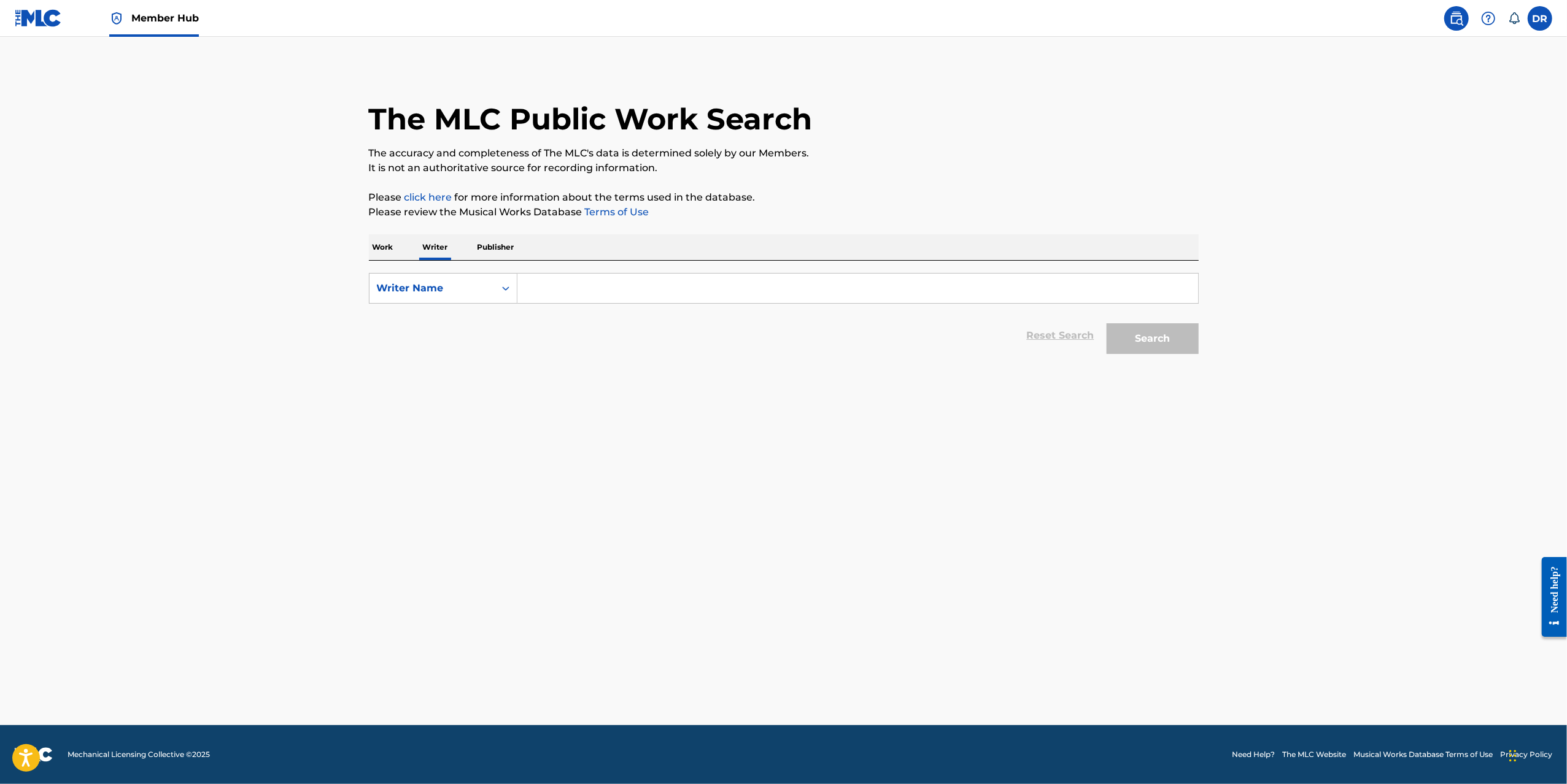
click at [657, 302] on input "Search Form" at bounding box center [858, 288] width 681 height 29
paste input "KATLEHO MBEWE"
type input "KATLEHO MBEWE"
click at [1156, 340] on button "Search" at bounding box center [1153, 339] width 92 height 31
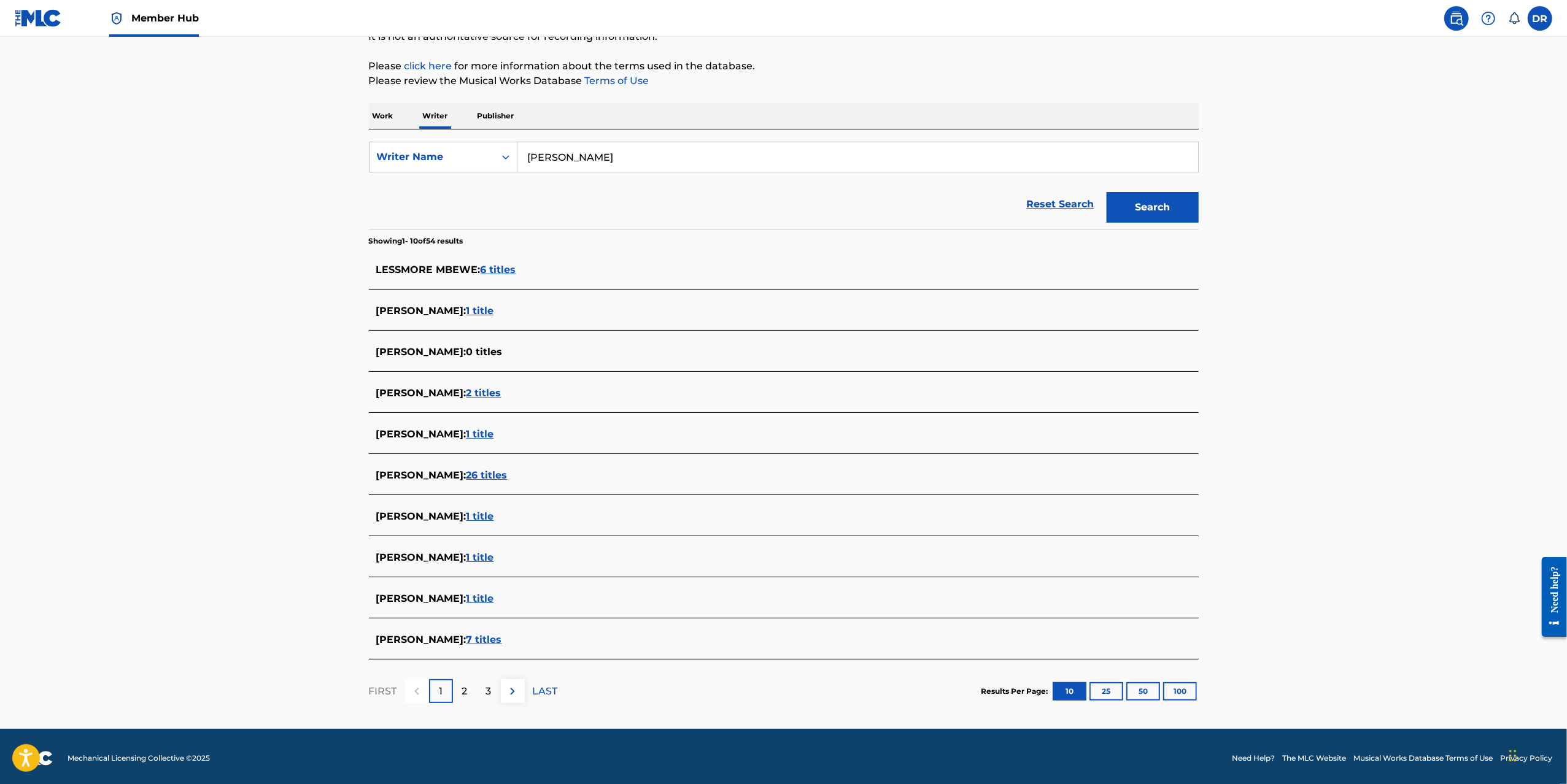
scroll to position [135, 0]
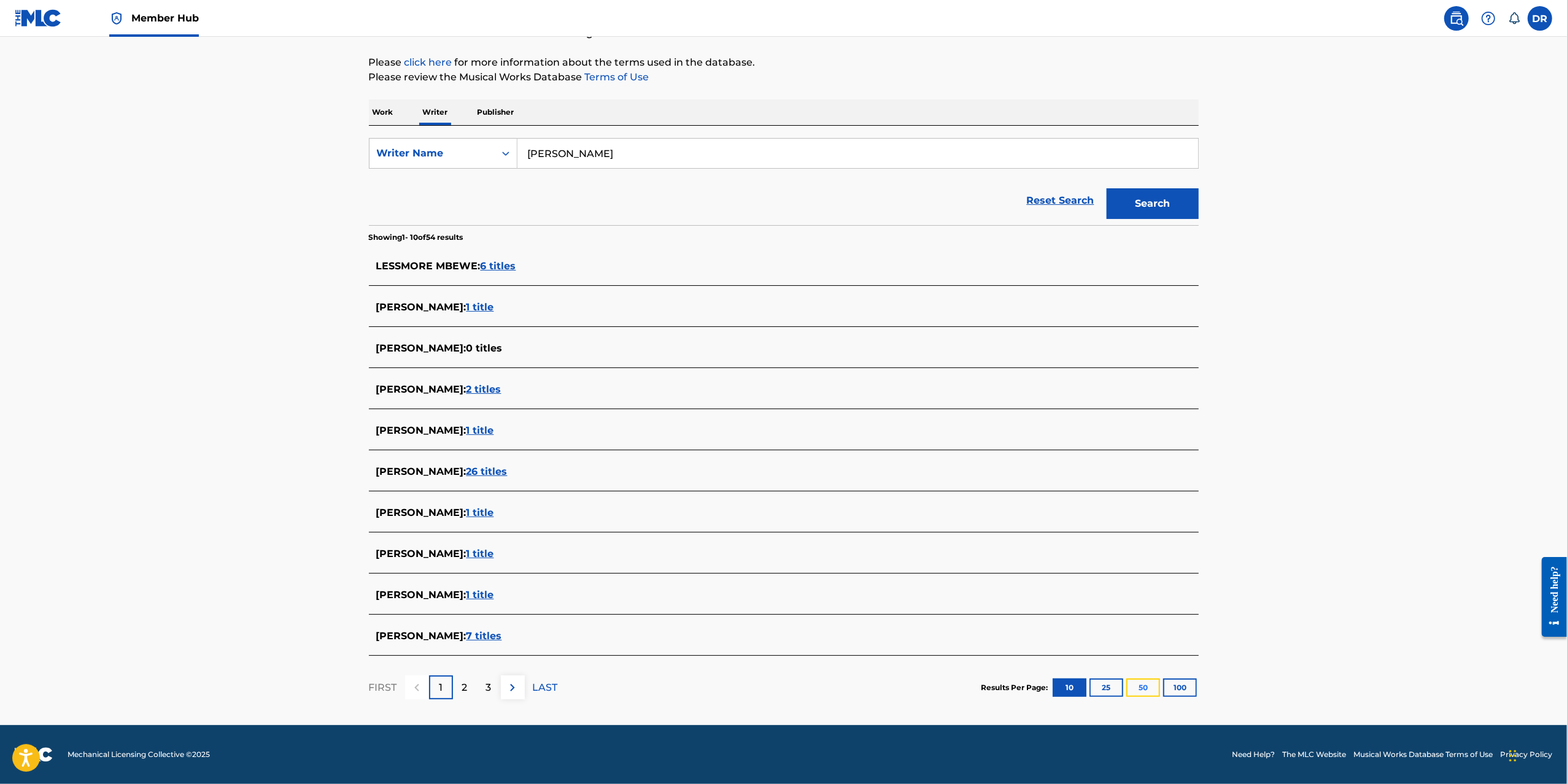
click at [1153, 687] on button "50" at bounding box center [1143, 688] width 34 height 19
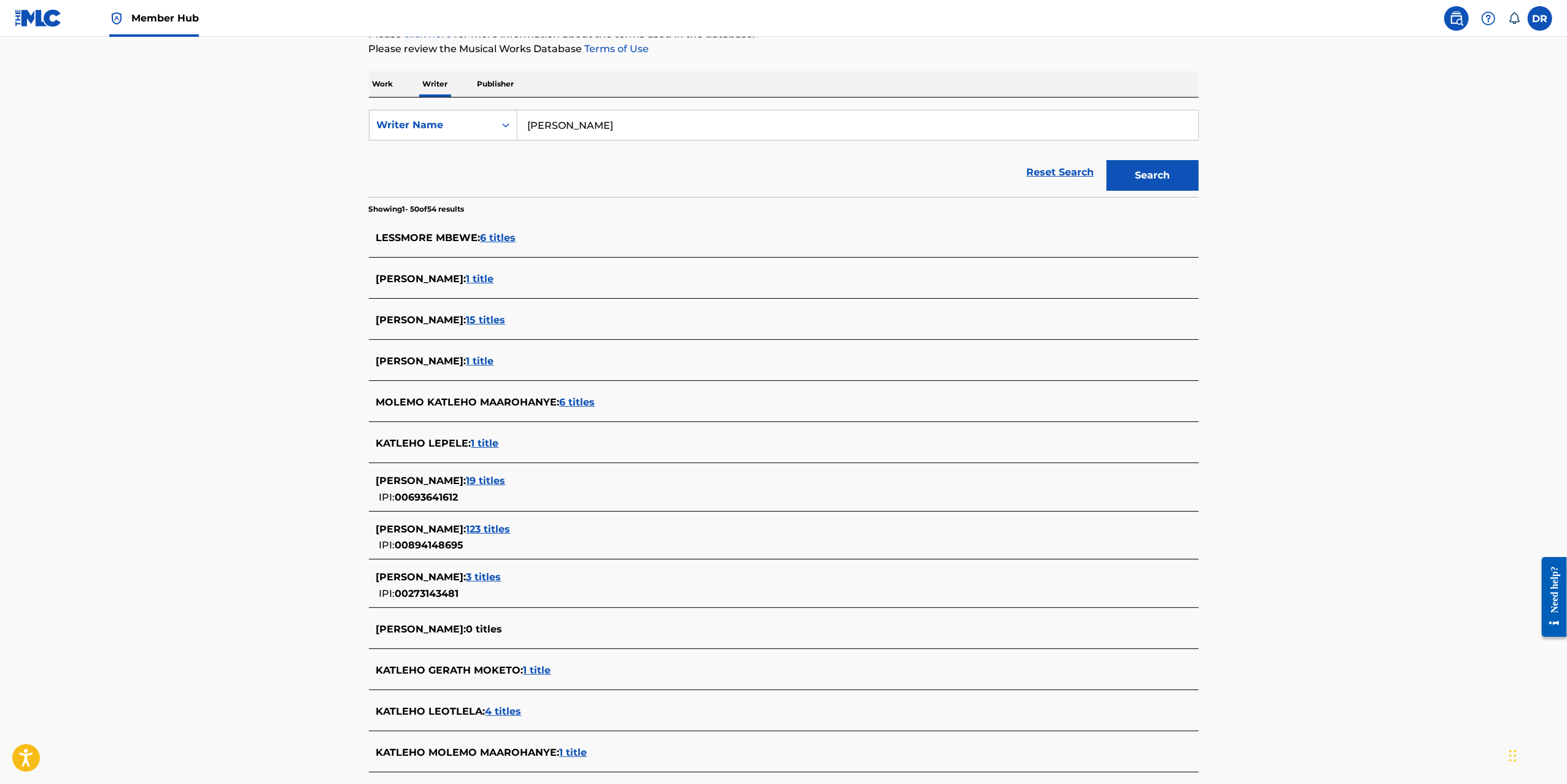
scroll to position [0, 0]
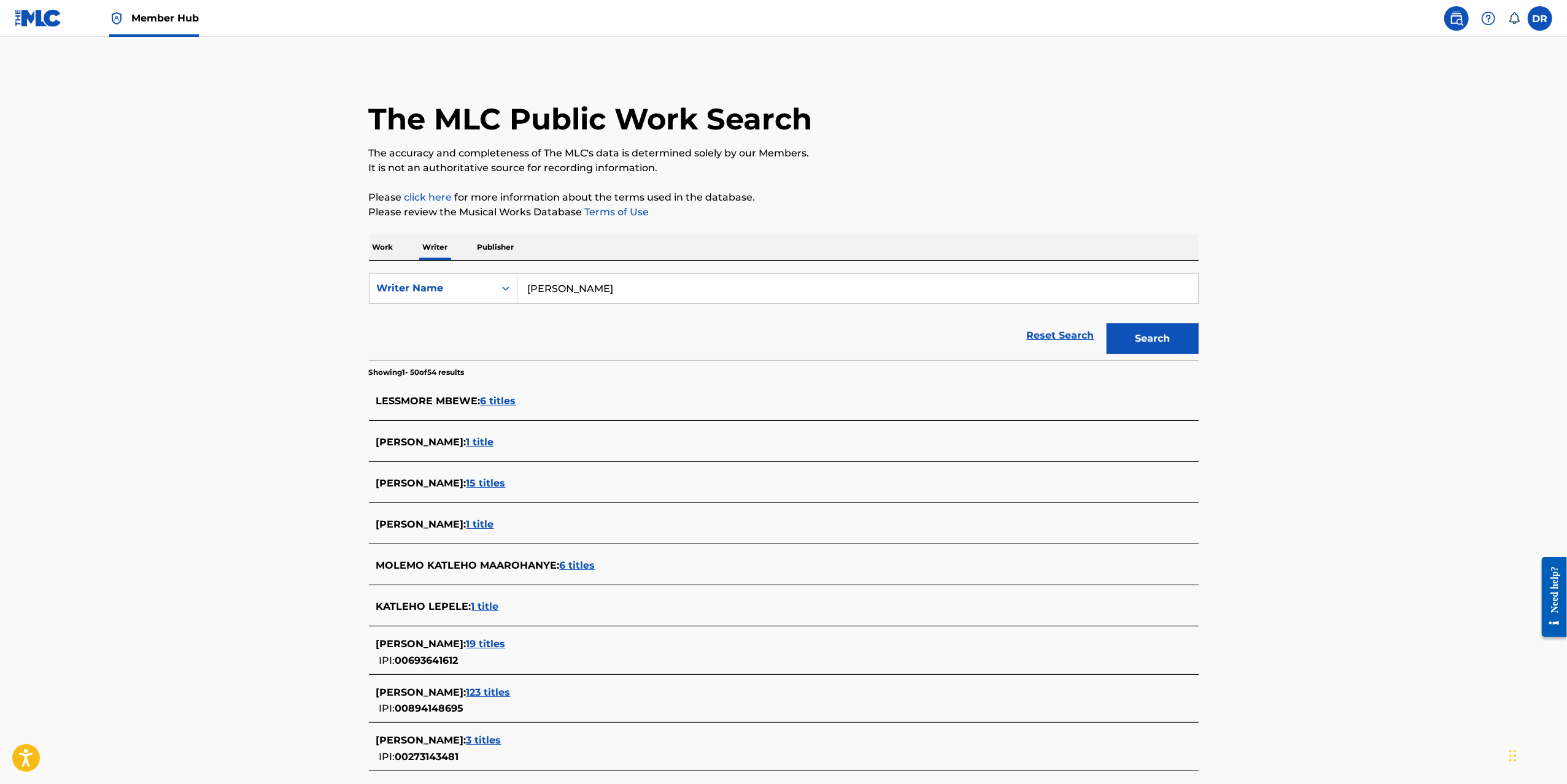
click at [693, 285] on input "KATLEHO MBEWE" at bounding box center [858, 288] width 681 height 29
drag, startPoint x: 693, startPoint y: 285, endPoint x: 515, endPoint y: 272, distance: 178.5
click at [692, 285] on input "KATLEHO MBEWE" at bounding box center [858, 288] width 681 height 29
click at [439, 288] on div "Writer Name" at bounding box center [432, 288] width 110 height 15
click at [390, 253] on p "Work" at bounding box center [382, 247] width 28 height 26
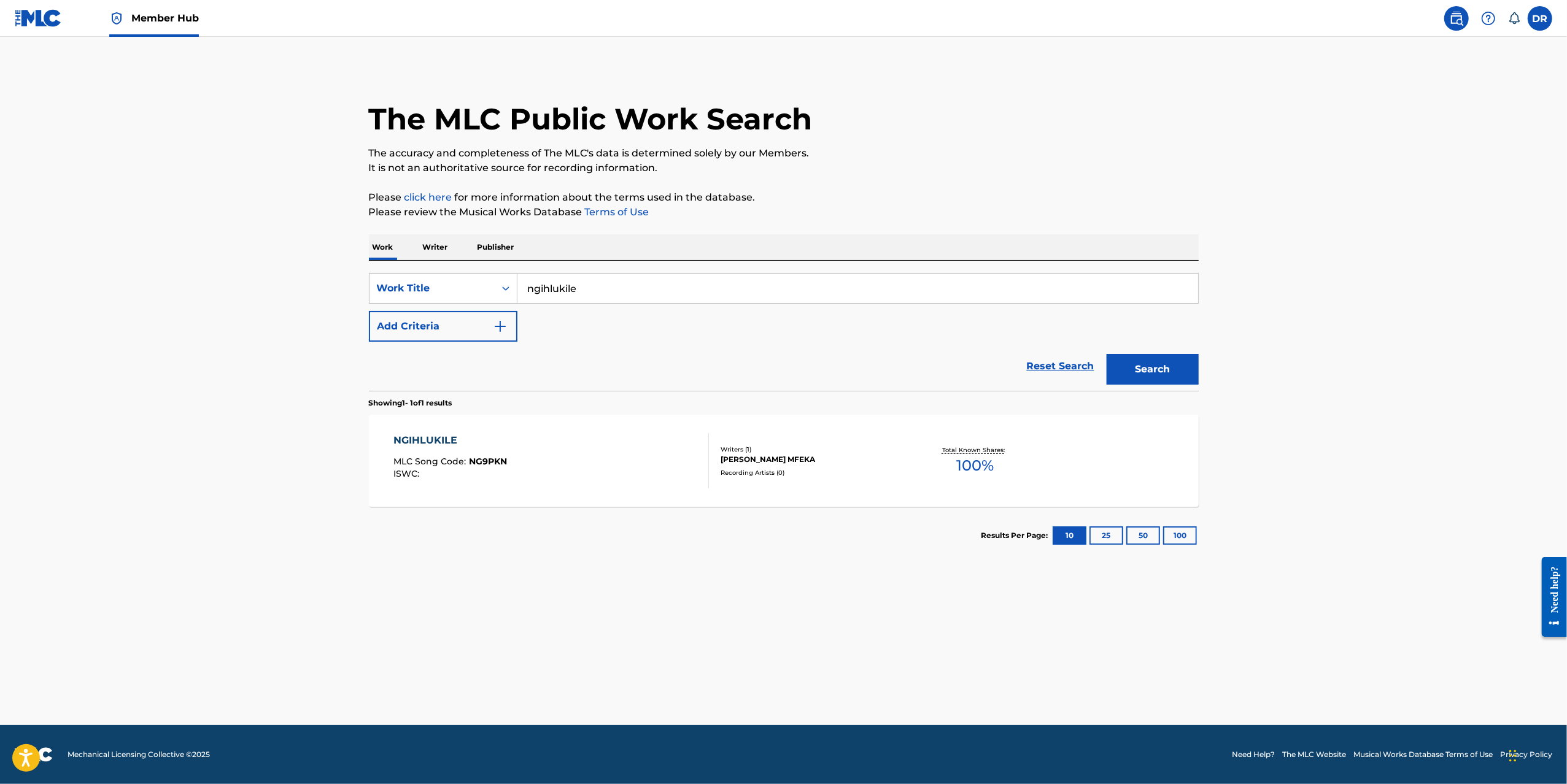
drag, startPoint x: 437, startPoint y: 247, endPoint x: 505, endPoint y: 251, distance: 68.1
click at [437, 247] on p "Writer" at bounding box center [435, 247] width 32 height 26
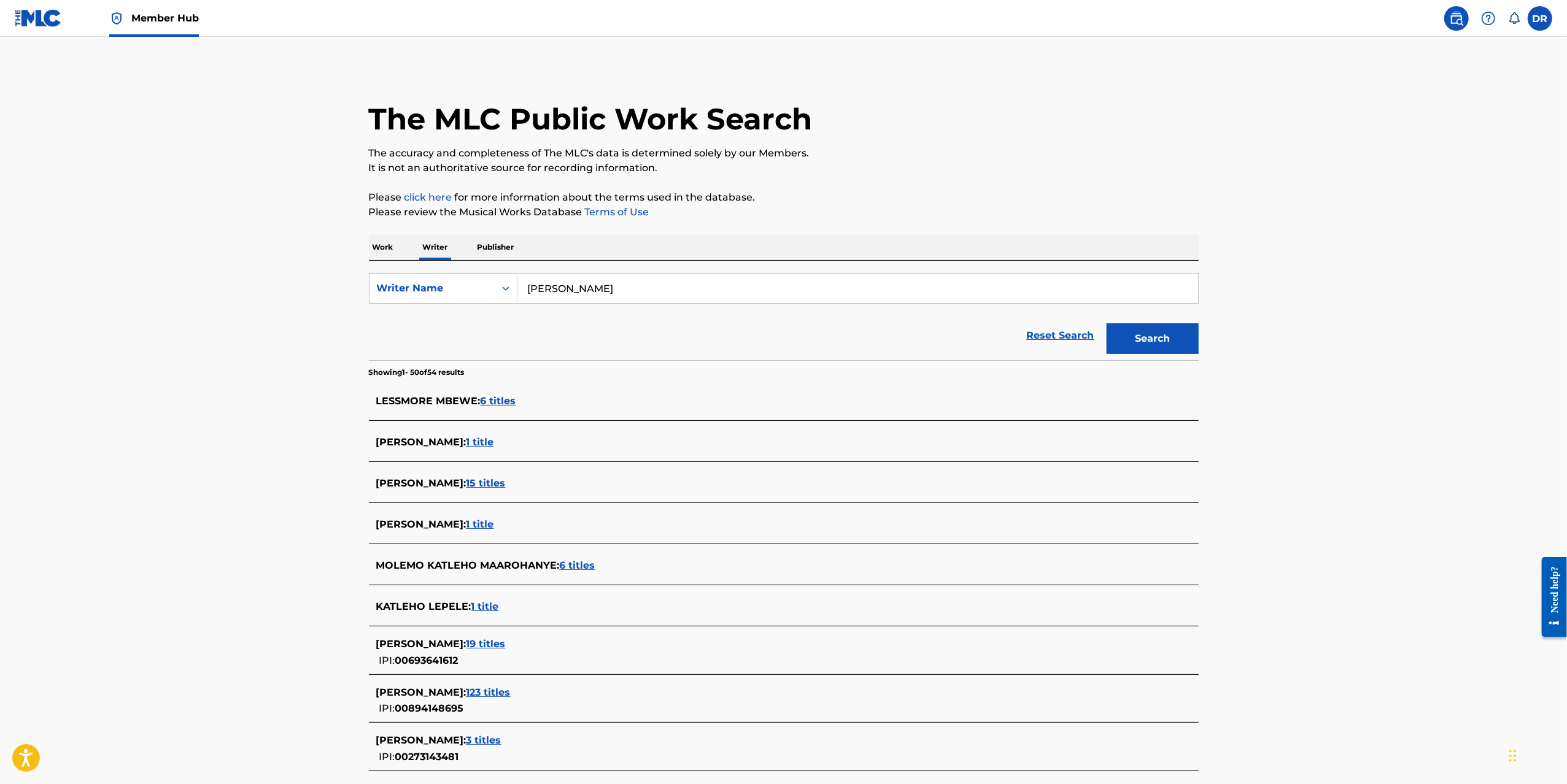
click at [596, 288] on input "KATLEHO MBEWE" at bounding box center [858, 288] width 681 height 29
click at [1107, 323] on button "Search" at bounding box center [1153, 339] width 92 height 31
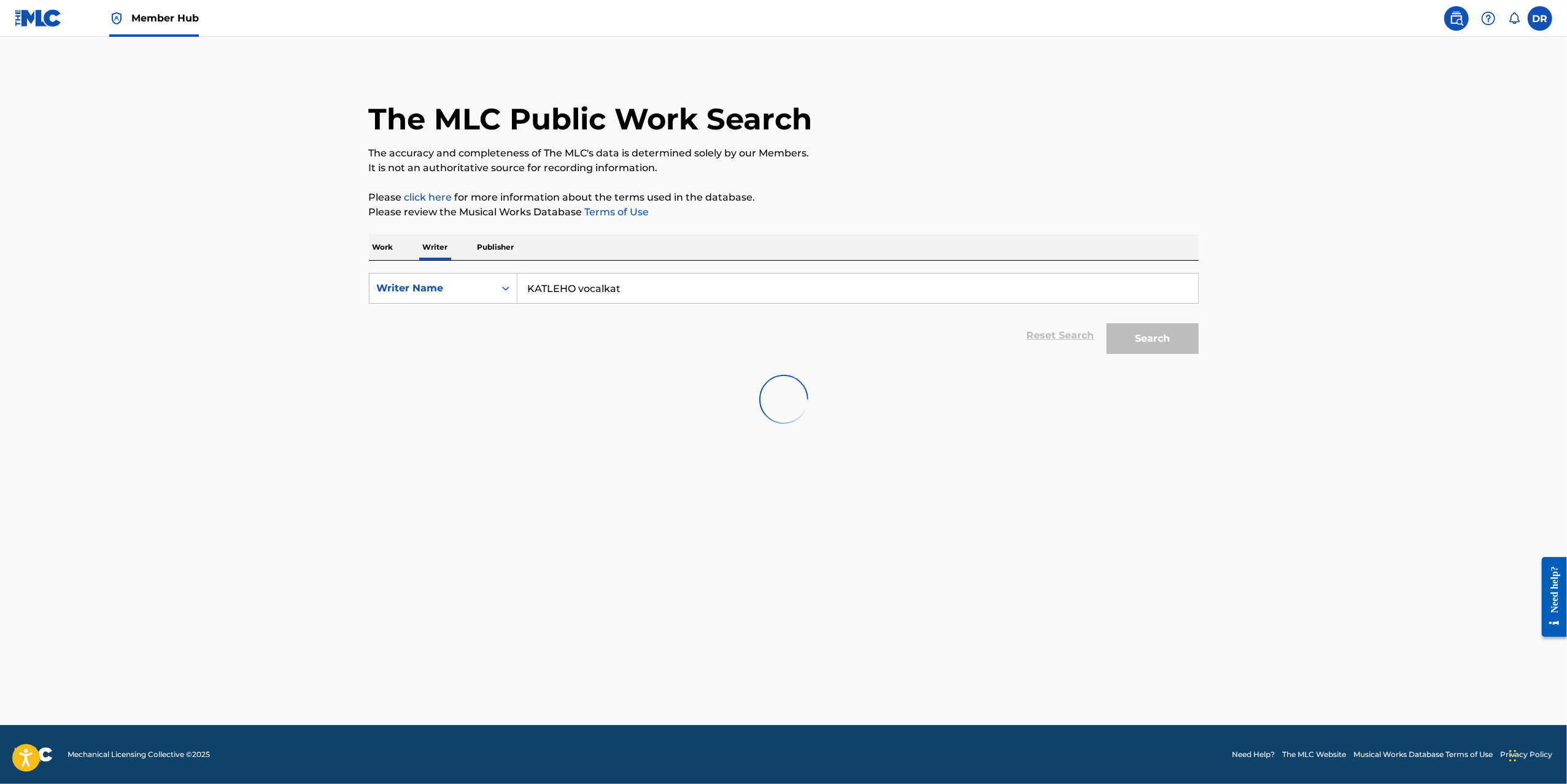
click at [562, 297] on input "KATLEHO vocalkat" at bounding box center [858, 288] width 681 height 29
click at [561, 297] on input "KATLEHO vocalkat" at bounding box center [858, 288] width 681 height 29
click at [569, 284] on input "KATLEHO vocalkat" at bounding box center [858, 288] width 681 height 29
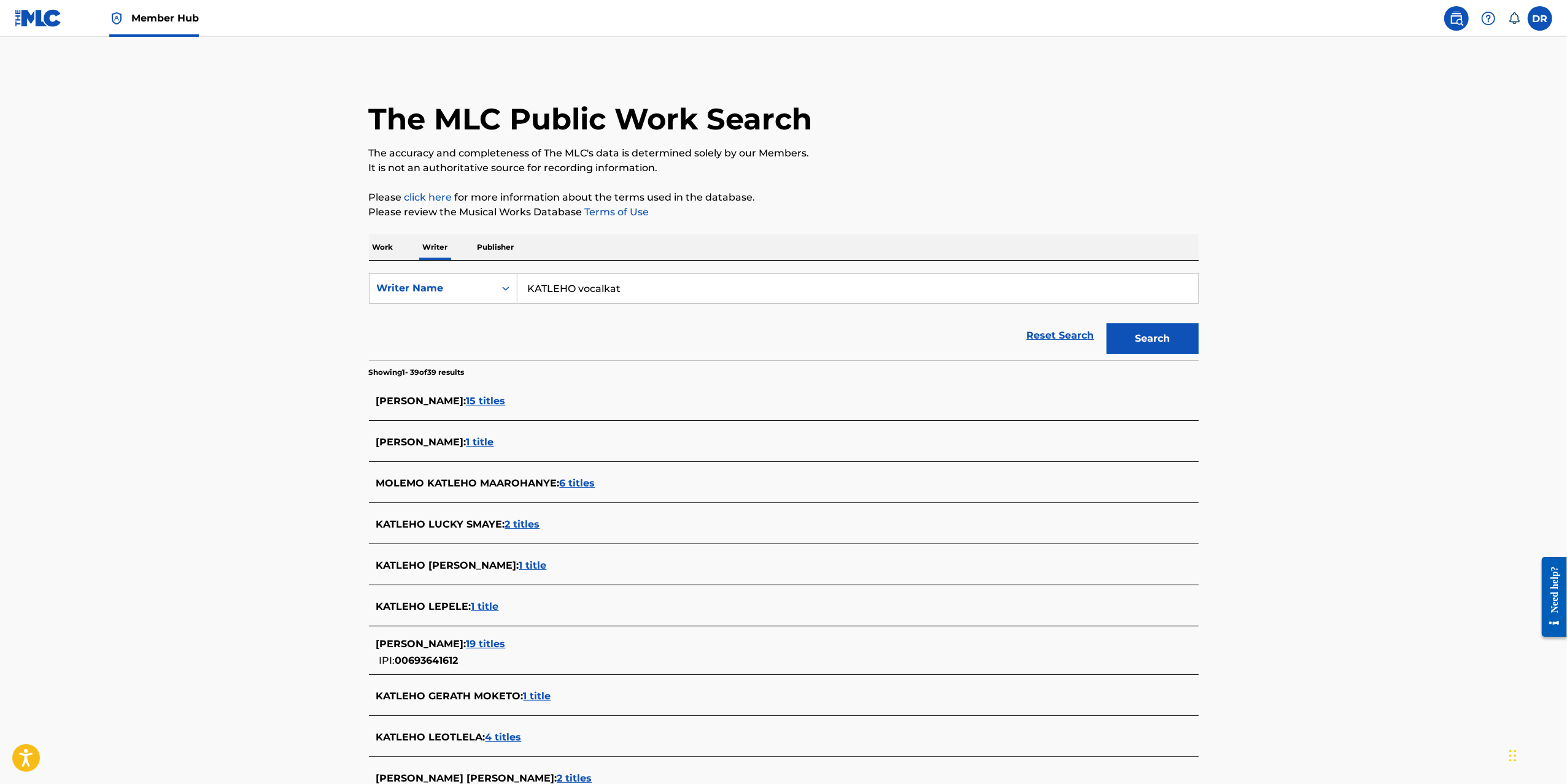
click at [569, 284] on input "KATLEHO vocalkat" at bounding box center [858, 288] width 681 height 29
click at [1107, 323] on button "Search" at bounding box center [1153, 339] width 92 height 31
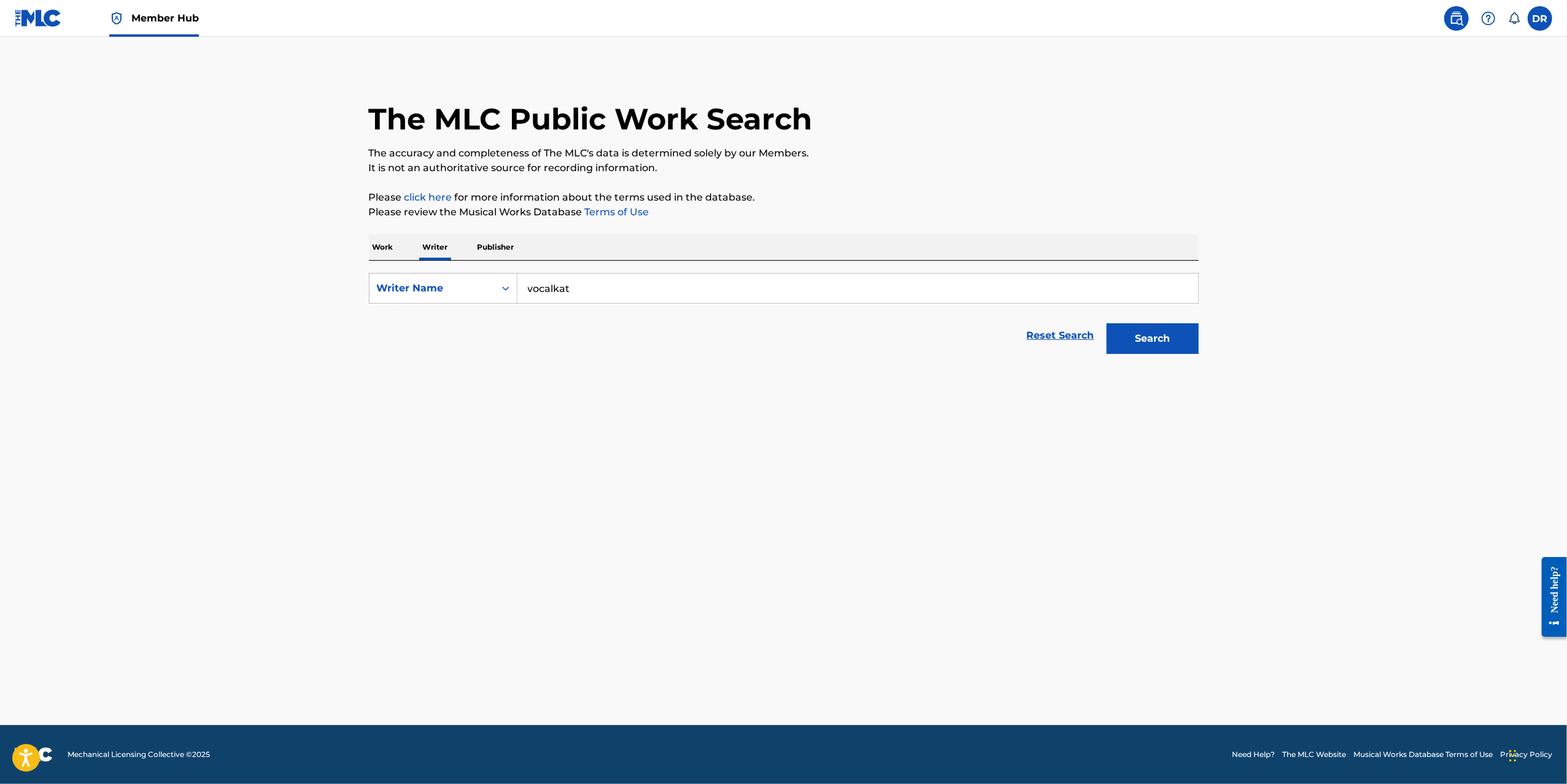
drag, startPoint x: 553, startPoint y: 288, endPoint x: 579, endPoint y: 292, distance: 26.3
click at [563, 289] on input "vocalkat" at bounding box center [858, 288] width 681 height 29
type input "vocal kat"
click at [1146, 330] on button "Search" at bounding box center [1153, 339] width 92 height 31
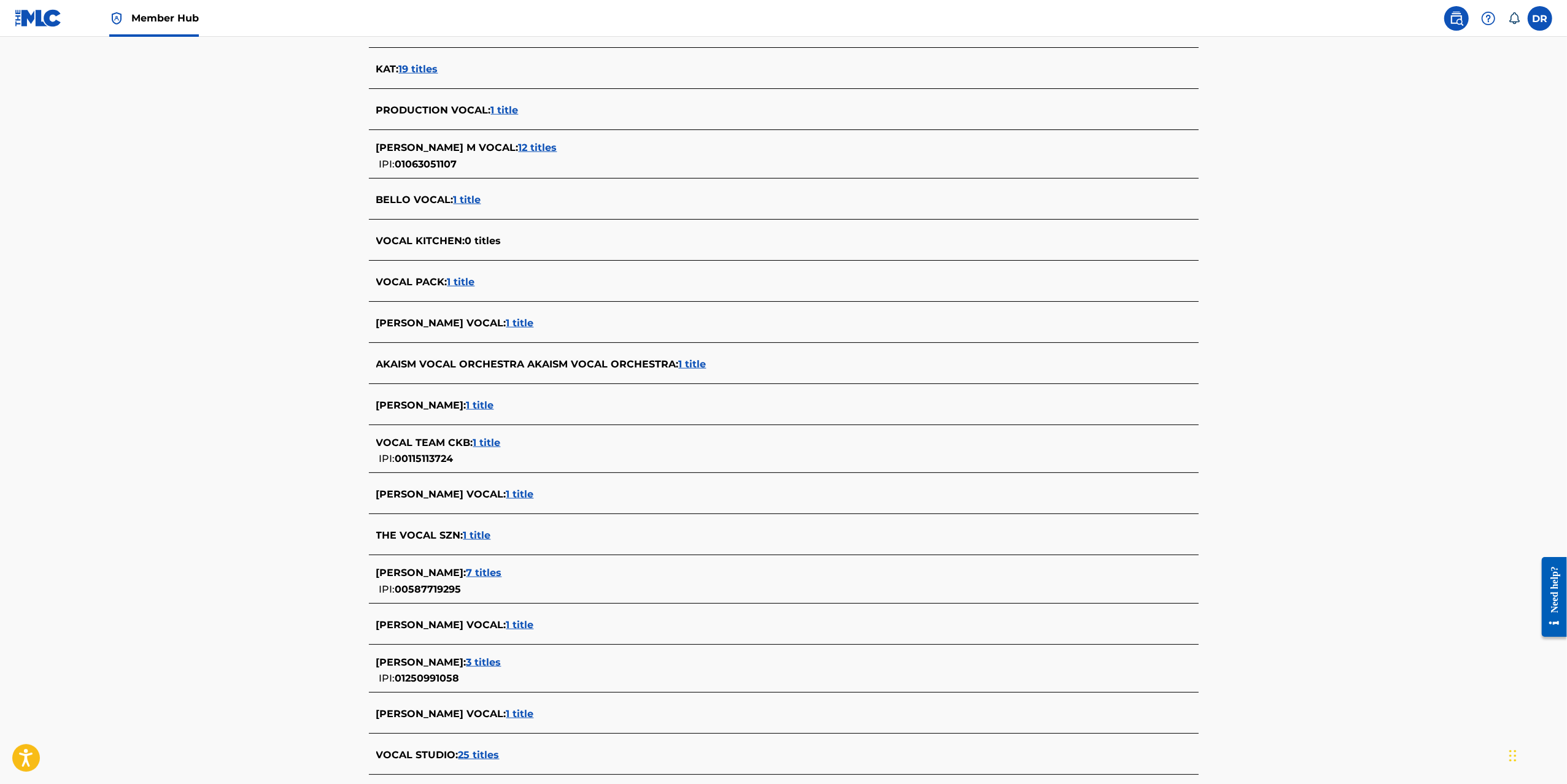
scroll to position [925, 0]
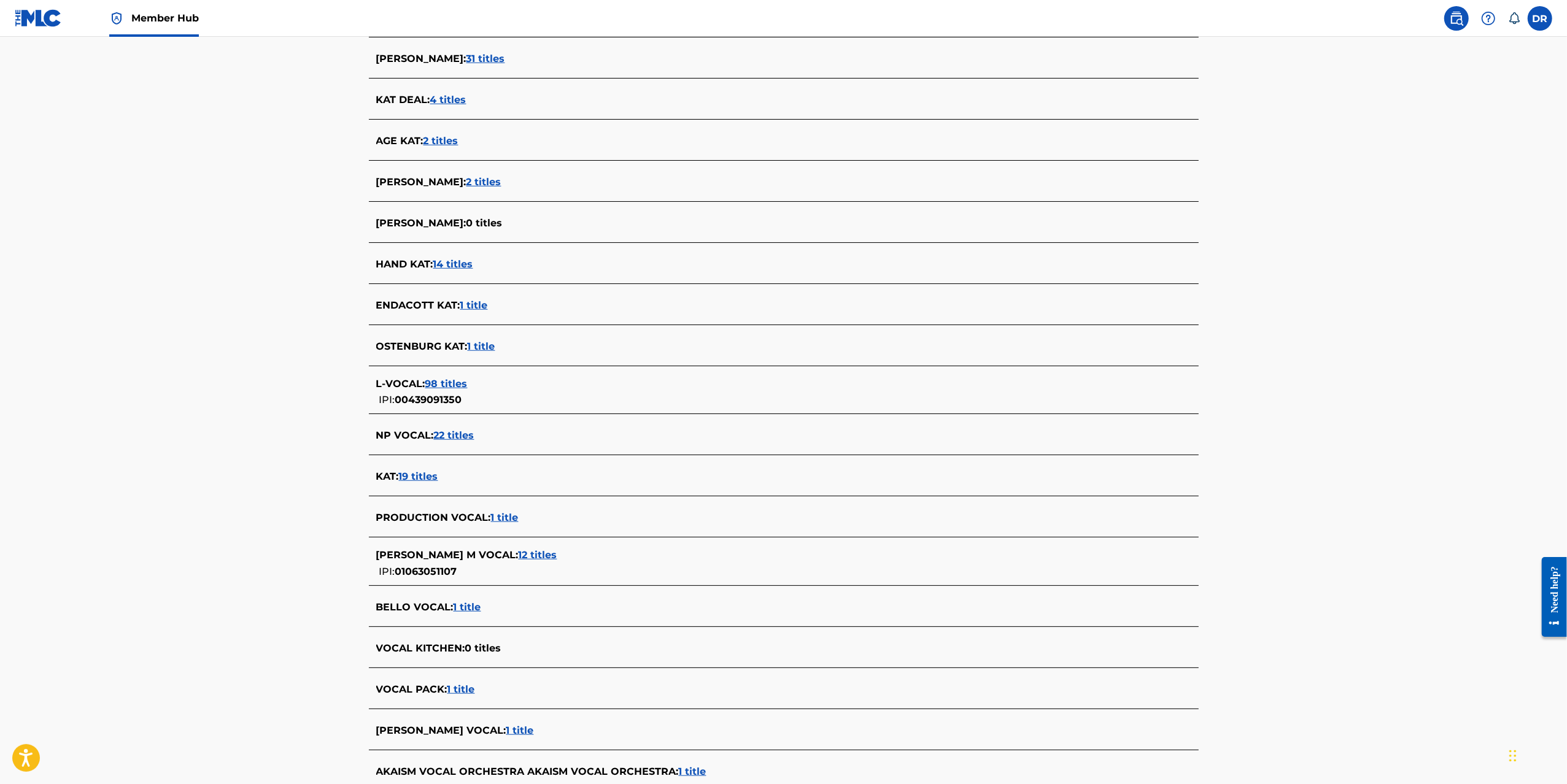
drag, startPoint x: 1367, startPoint y: 209, endPoint x: 1391, endPoint y: 131, distance: 81.6
click at [1367, 209] on main "The MLC Public Work Search The accuracy and completeness of The MLC's data is d…" at bounding box center [784, 366] width 1567 height 2510
